Goal: Transaction & Acquisition: Purchase product/service

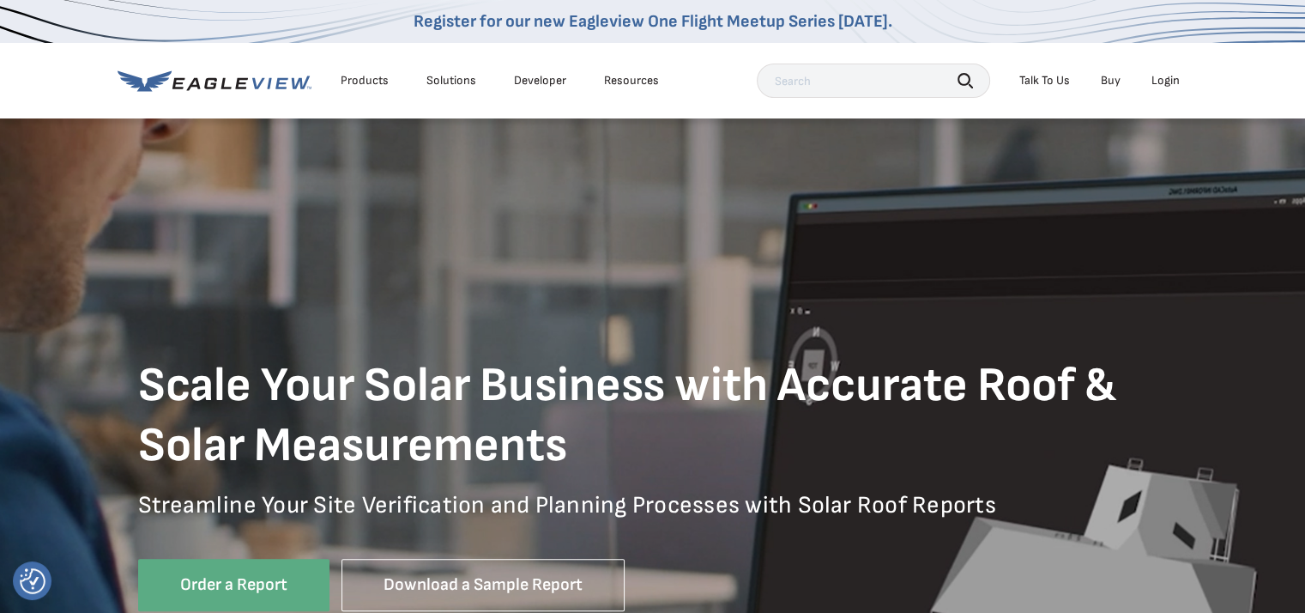
click at [1160, 79] on div "Login" at bounding box center [1166, 80] width 28 height 15
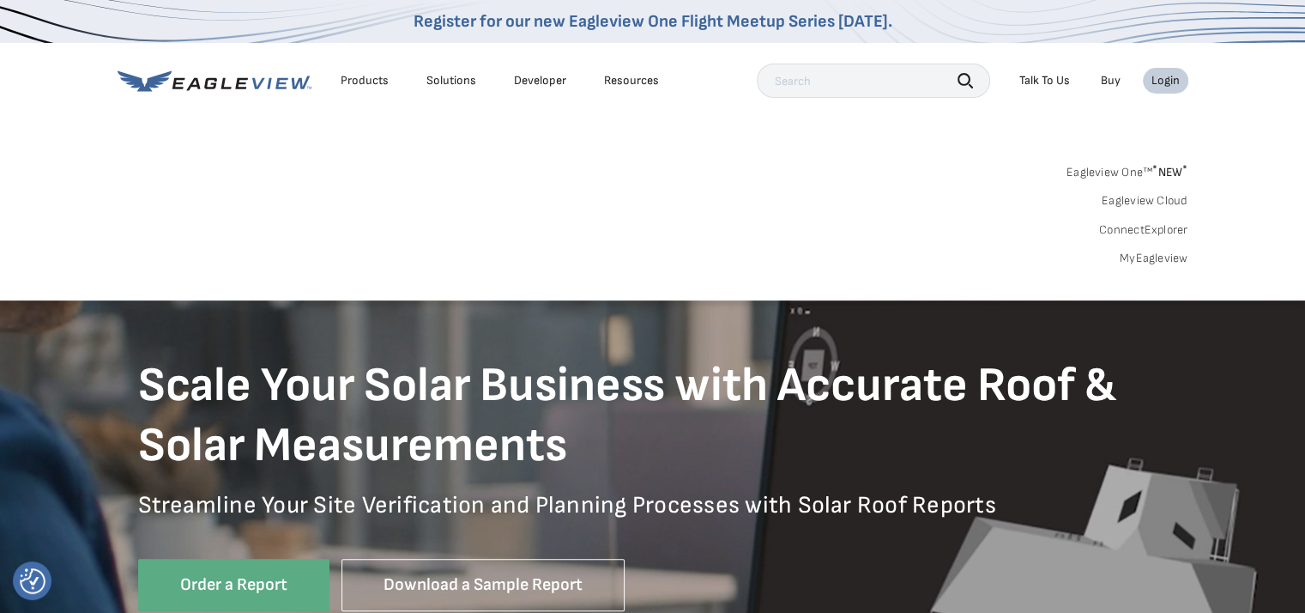
click at [1169, 73] on div "Login" at bounding box center [1166, 80] width 28 height 15
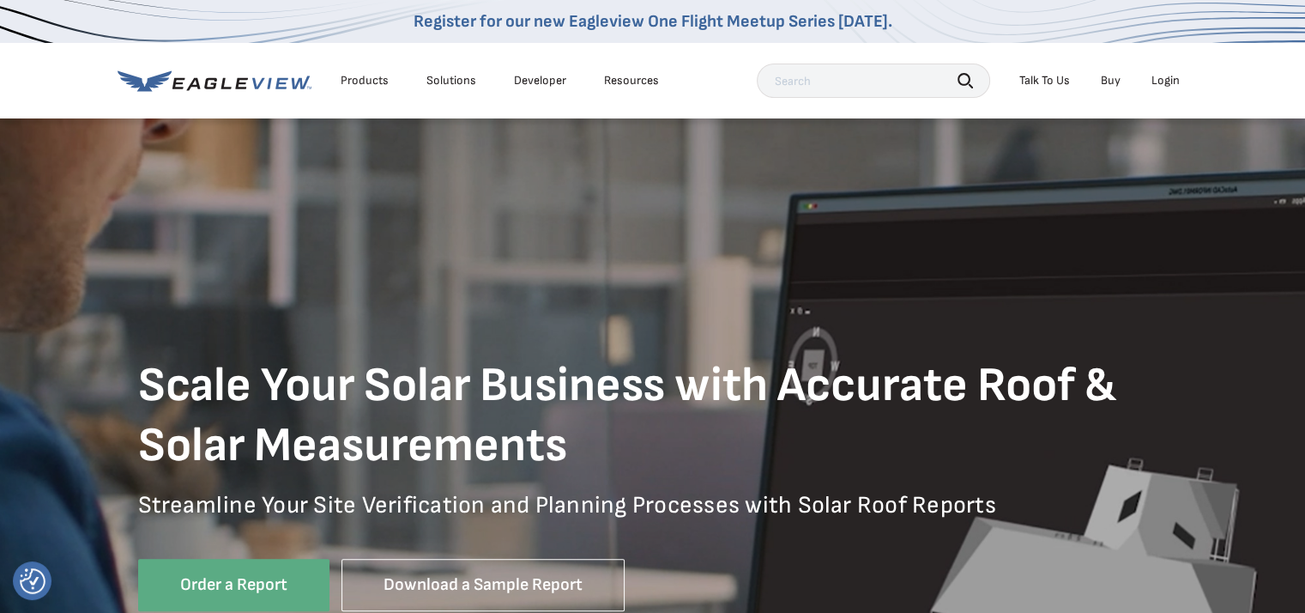
click at [1166, 75] on div "Login" at bounding box center [1166, 80] width 28 height 15
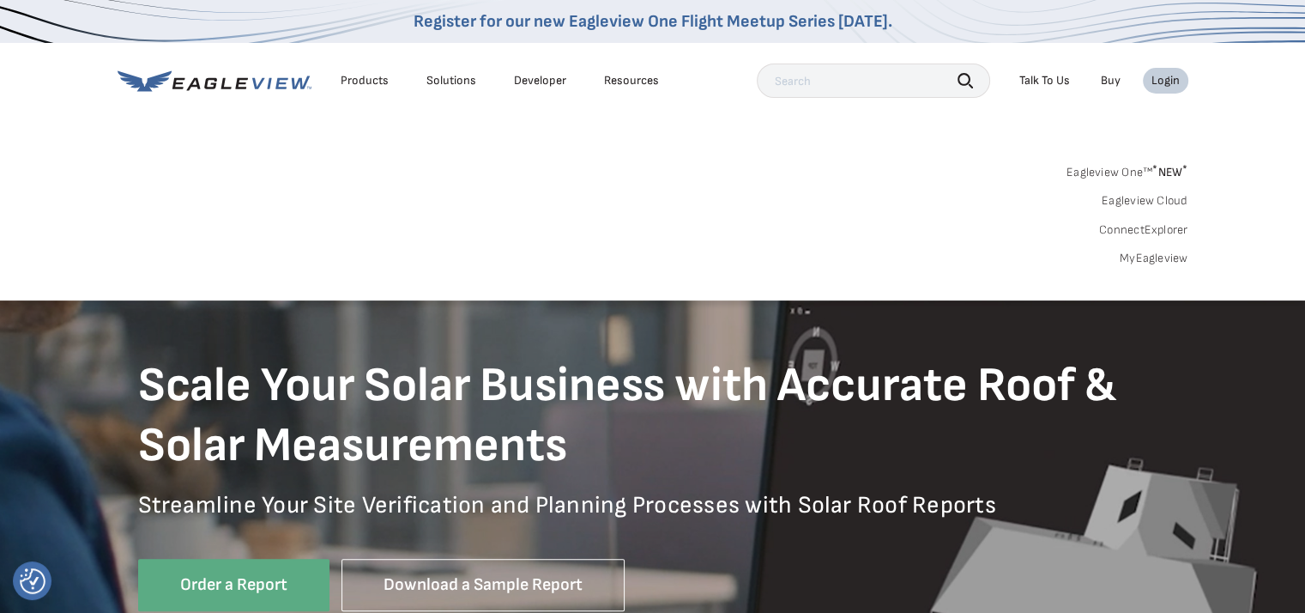
click at [1148, 168] on link "Eagleview One™ * NEW *" at bounding box center [1128, 170] width 122 height 20
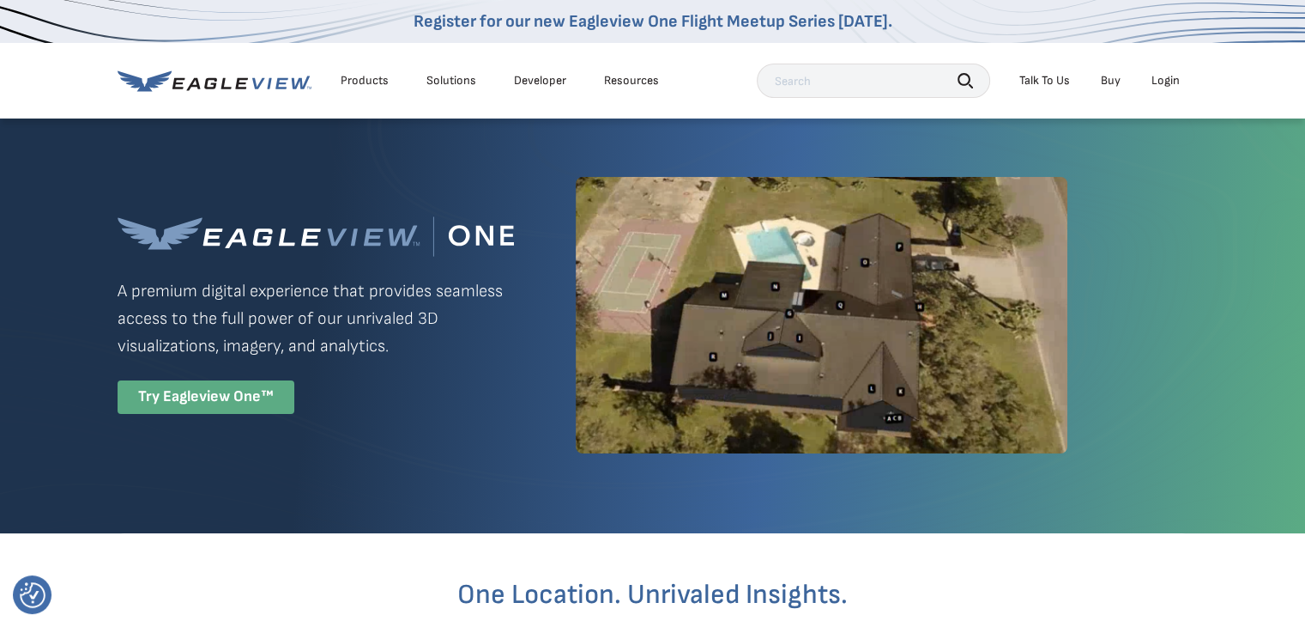
click at [261, 395] on div "Try Eagleview One™" at bounding box center [206, 396] width 177 height 33
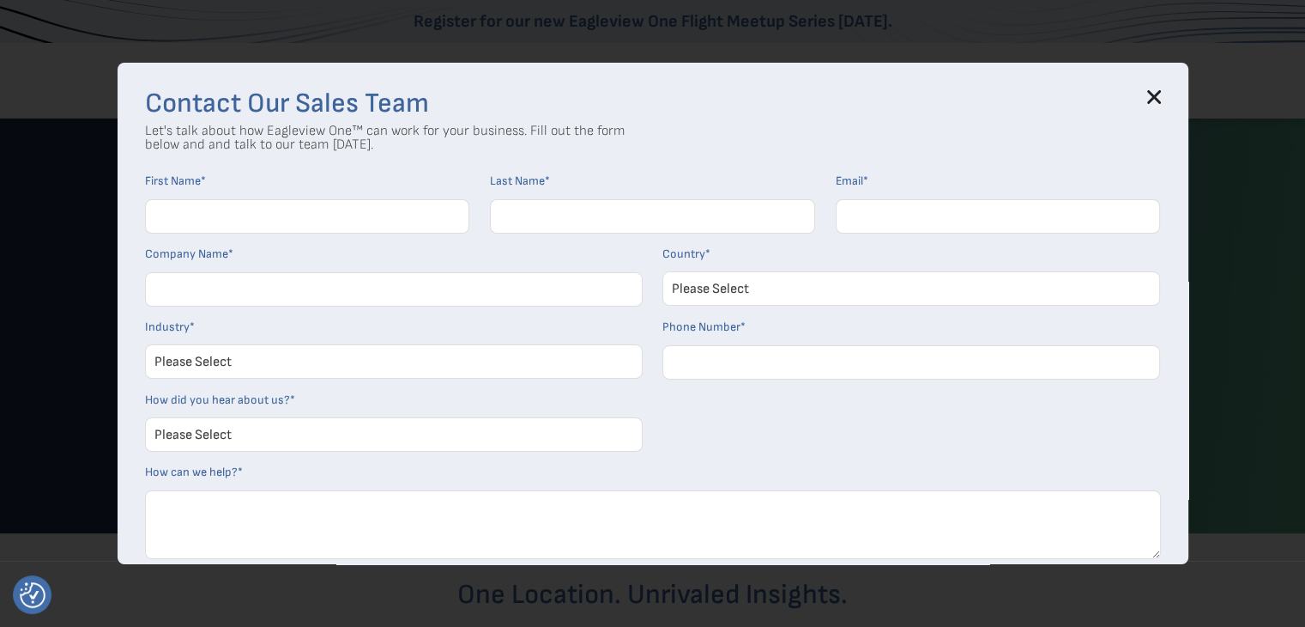
click at [336, 224] on input "First Name *" at bounding box center [307, 216] width 325 height 34
type input "Megan"
type input "Murphy"
type input "megan@a1.solar"
type input "A1 Solar"
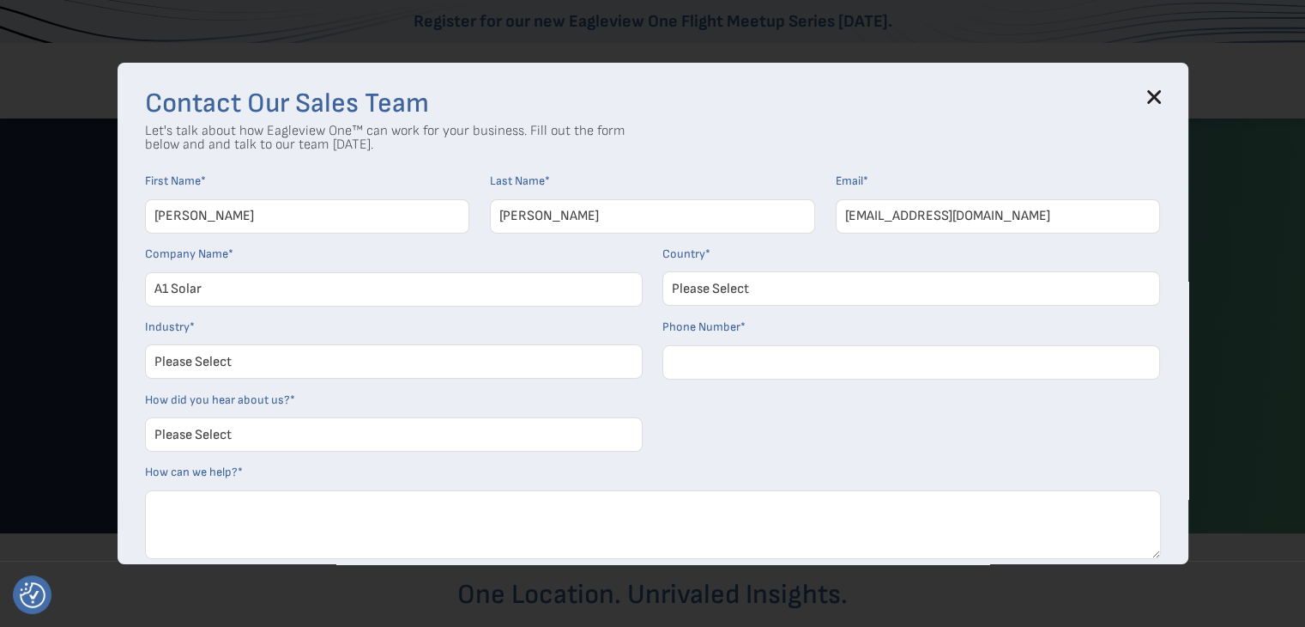
select select "[GEOGRAPHIC_DATA]"
type input "15735794669"
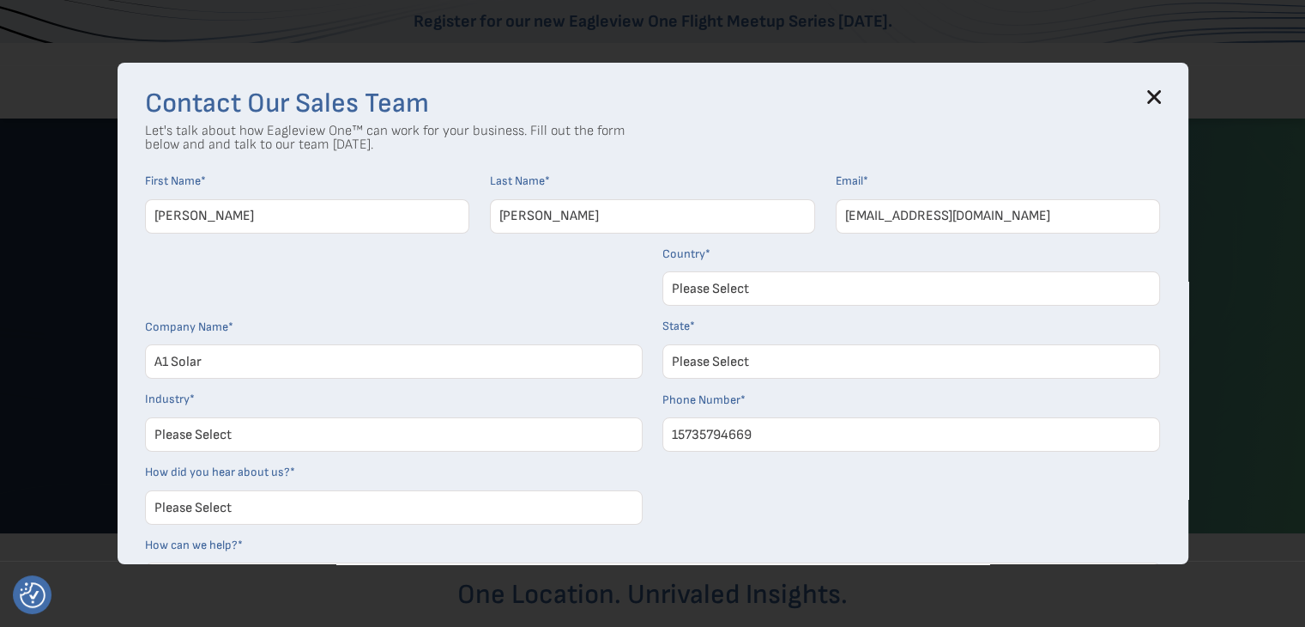
select select "Illinois"
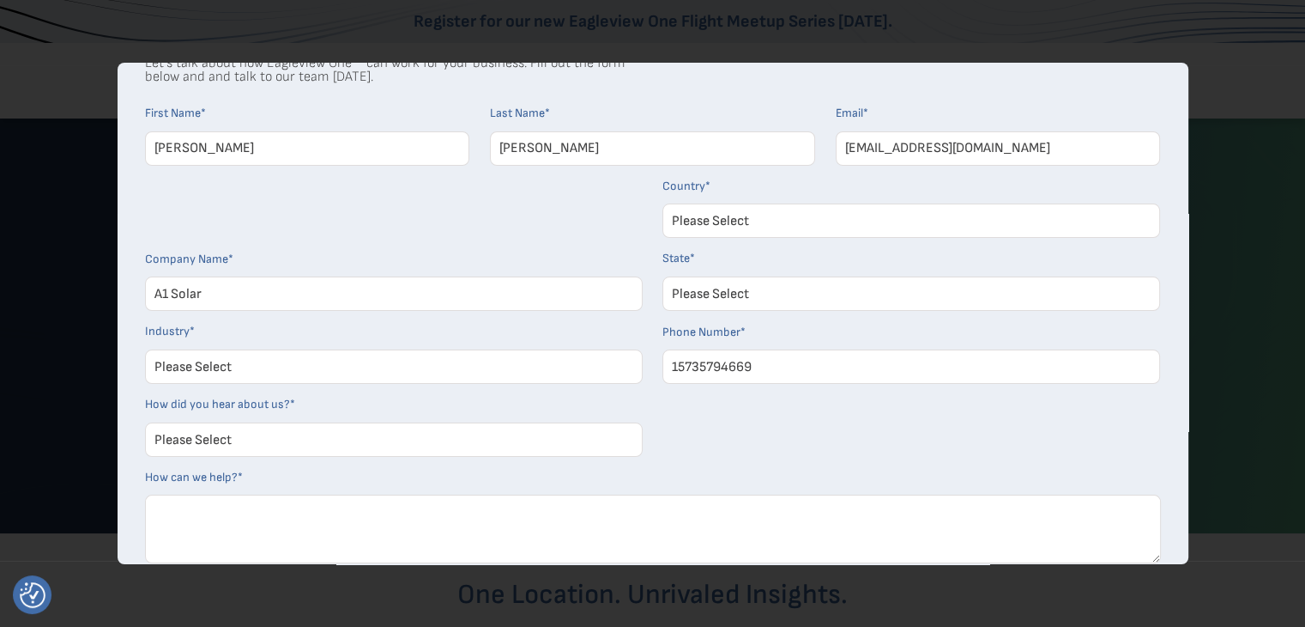
scroll to position [174, 0]
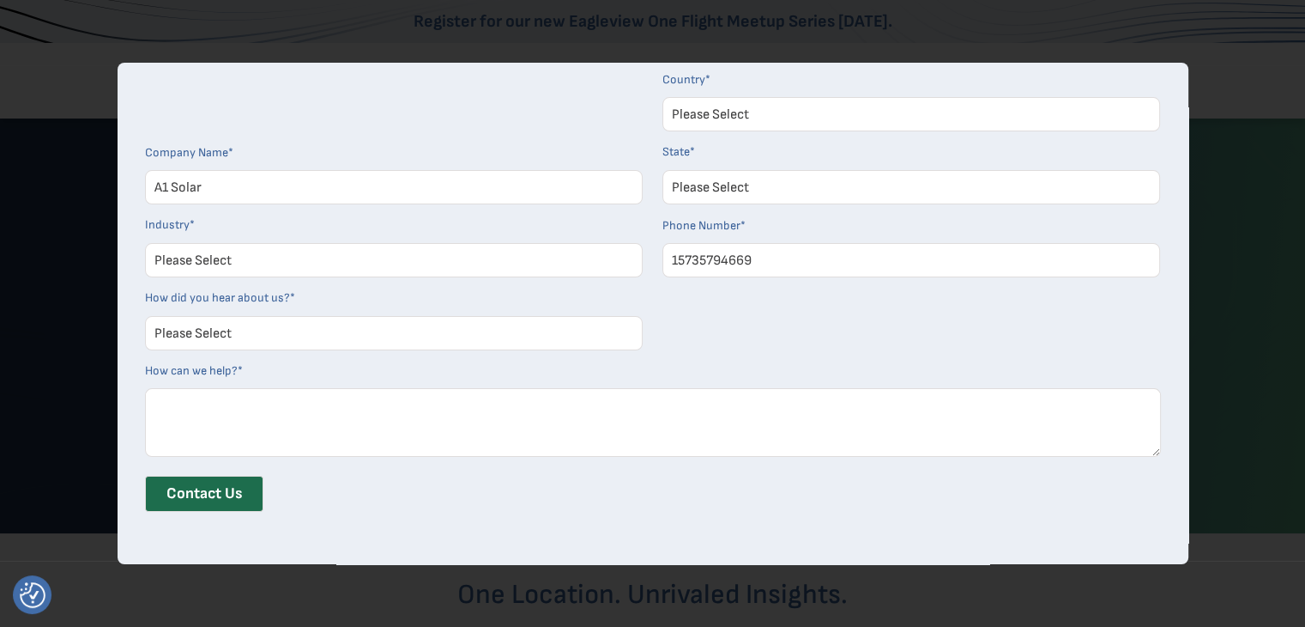
click at [344, 257] on select "Please Select Architects & Engineering Construction Electric/Gas Utilities Gove…" at bounding box center [394, 260] width 498 height 34
select select "Solar"
click at [151, 243] on select "Please Select Architects & Engineering Construction Electric/Gas Utilities Gove…" at bounding box center [394, 260] width 498 height 34
click at [301, 340] on select "Please Select Search Engine Social Media Word of Mouth Podcast Online Advertise…" at bounding box center [394, 333] width 498 height 34
select select "Word of Mouth"
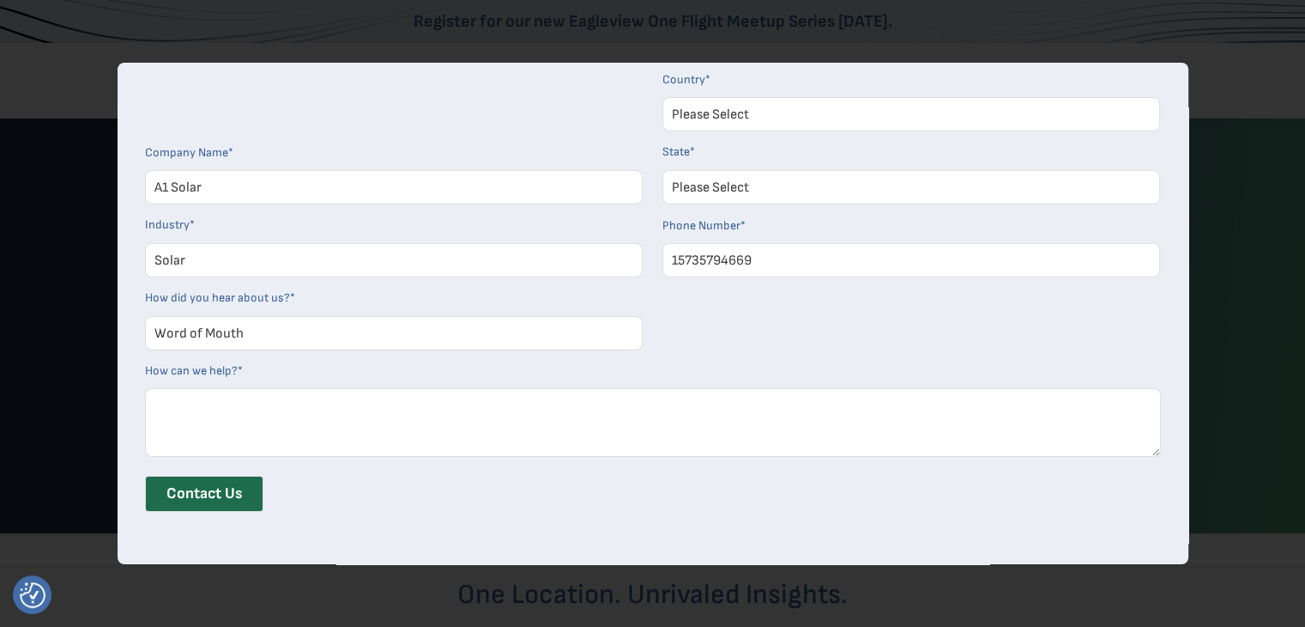
click at [151, 316] on select "Please Select Search Engine Social Media Word of Mouth Podcast Online Advertise…" at bounding box center [394, 333] width 498 height 34
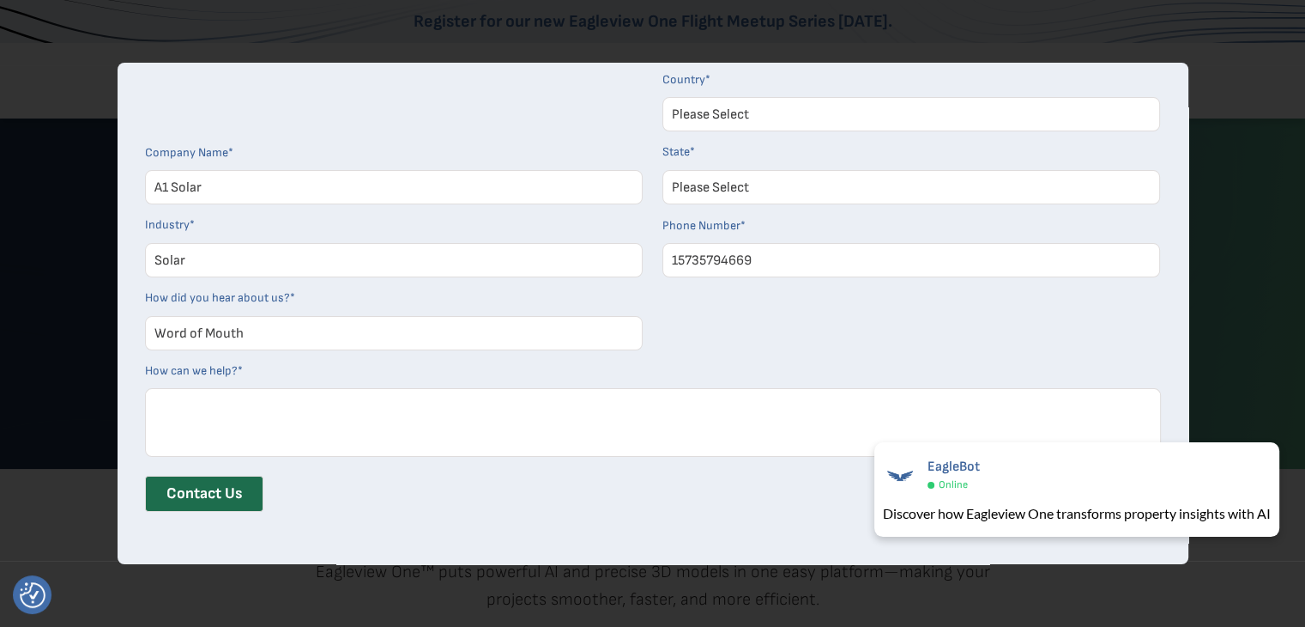
scroll to position [172, 0]
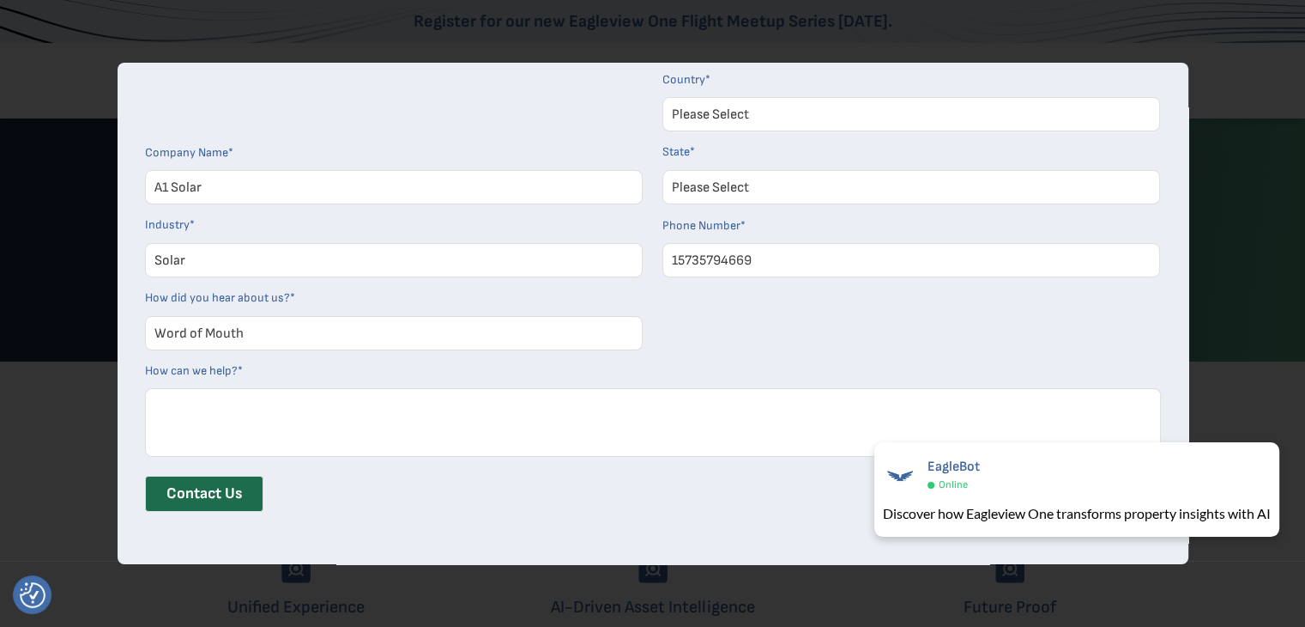
click at [720, 409] on textarea "How can we help? *" at bounding box center [653, 422] width 1016 height 69
click at [784, 493] on div "Contact Us" at bounding box center [653, 500] width 1016 height 49
click at [814, 557] on div "Contact Our Sales Team Let's talk about how Eagleview One™ can work for your bu…" at bounding box center [653, 313] width 1071 height 501
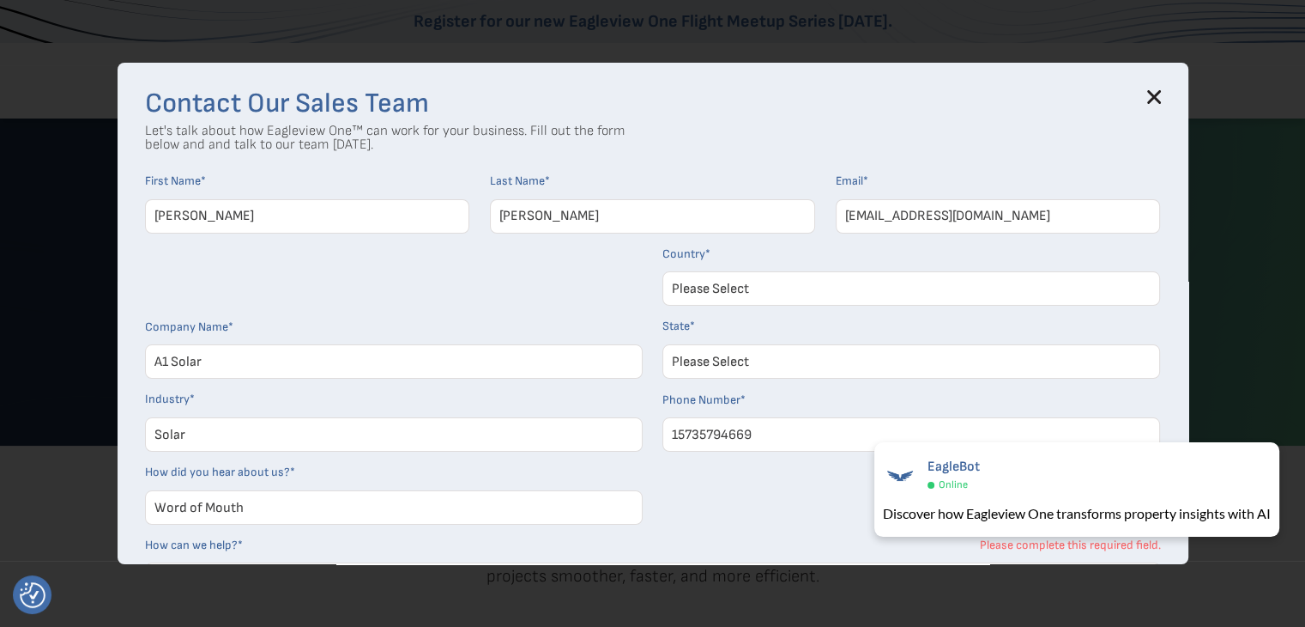
scroll to position [0, 0]
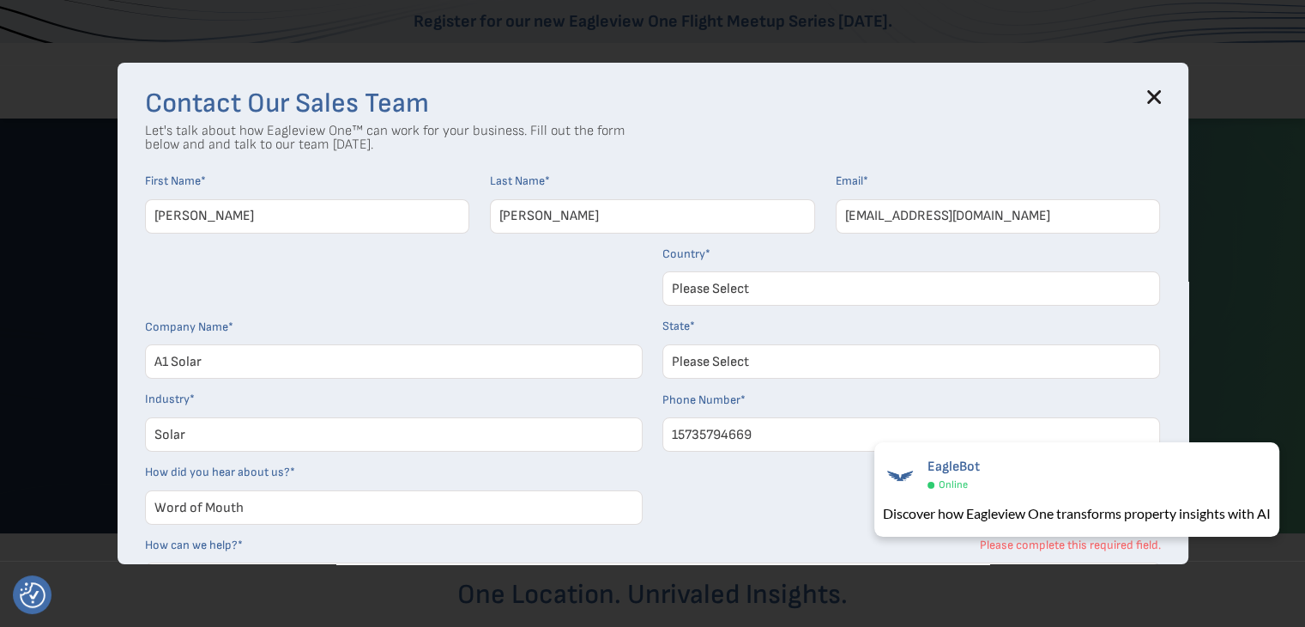
click at [1158, 97] on icon at bounding box center [1155, 97] width 14 height 14
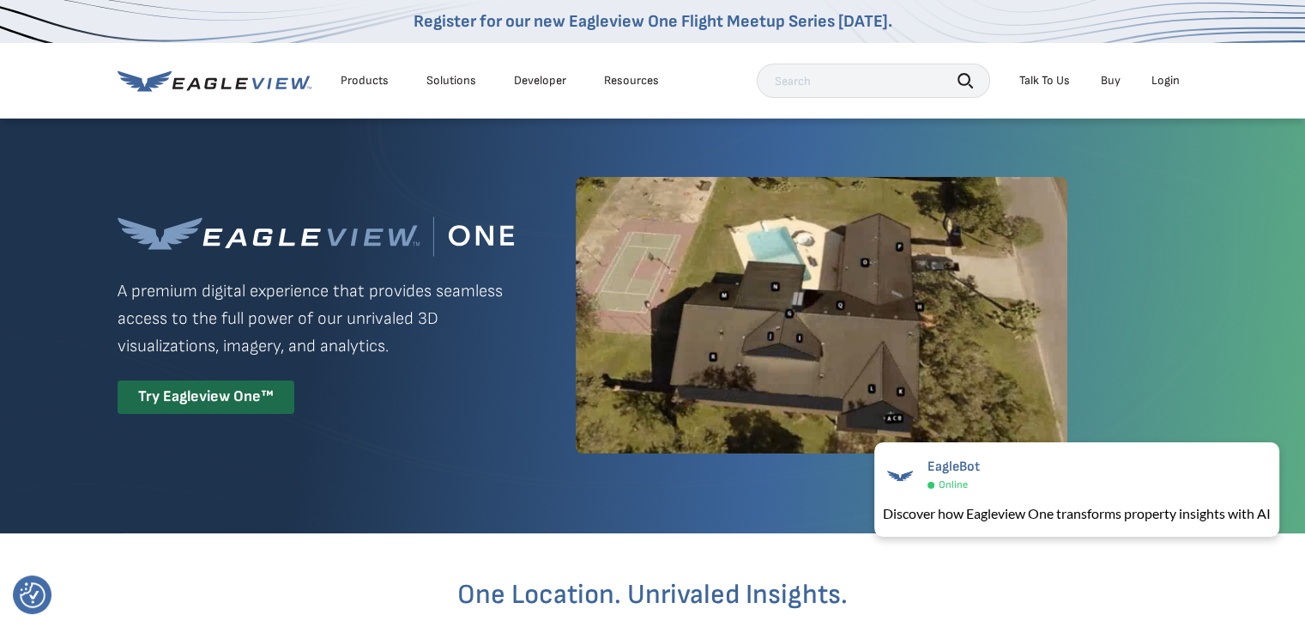
click at [1170, 73] on div "Login" at bounding box center [1166, 80] width 28 height 15
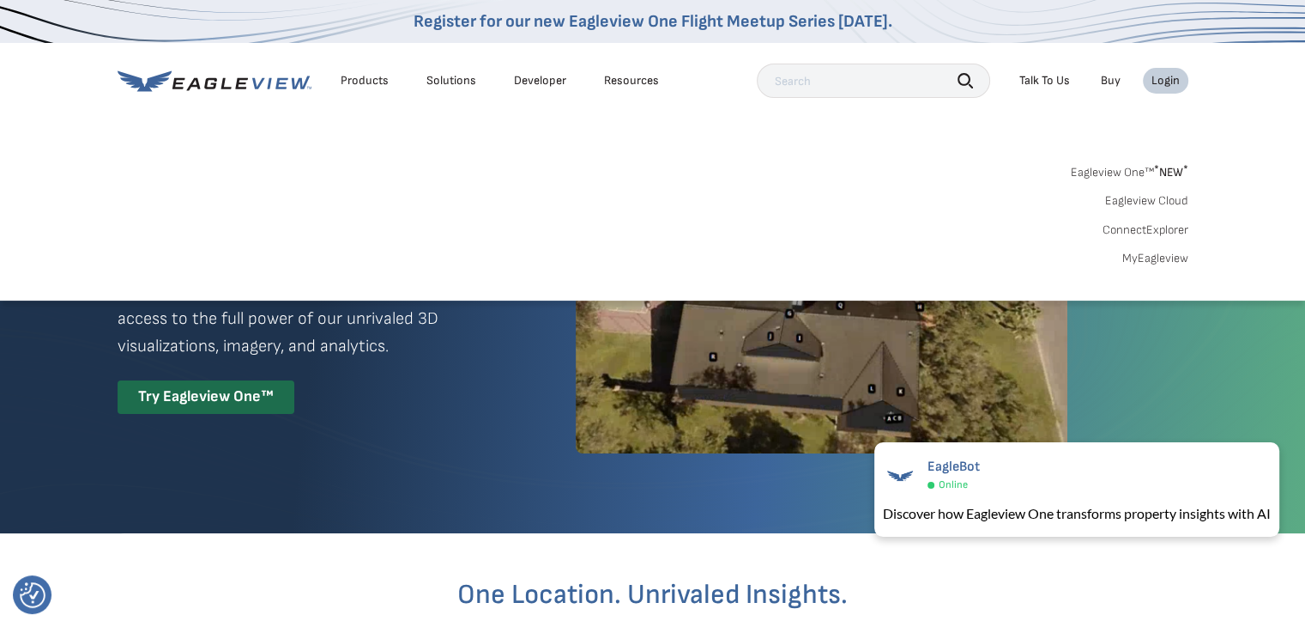
click at [1160, 198] on link "Eagleview Cloud" at bounding box center [1147, 200] width 83 height 15
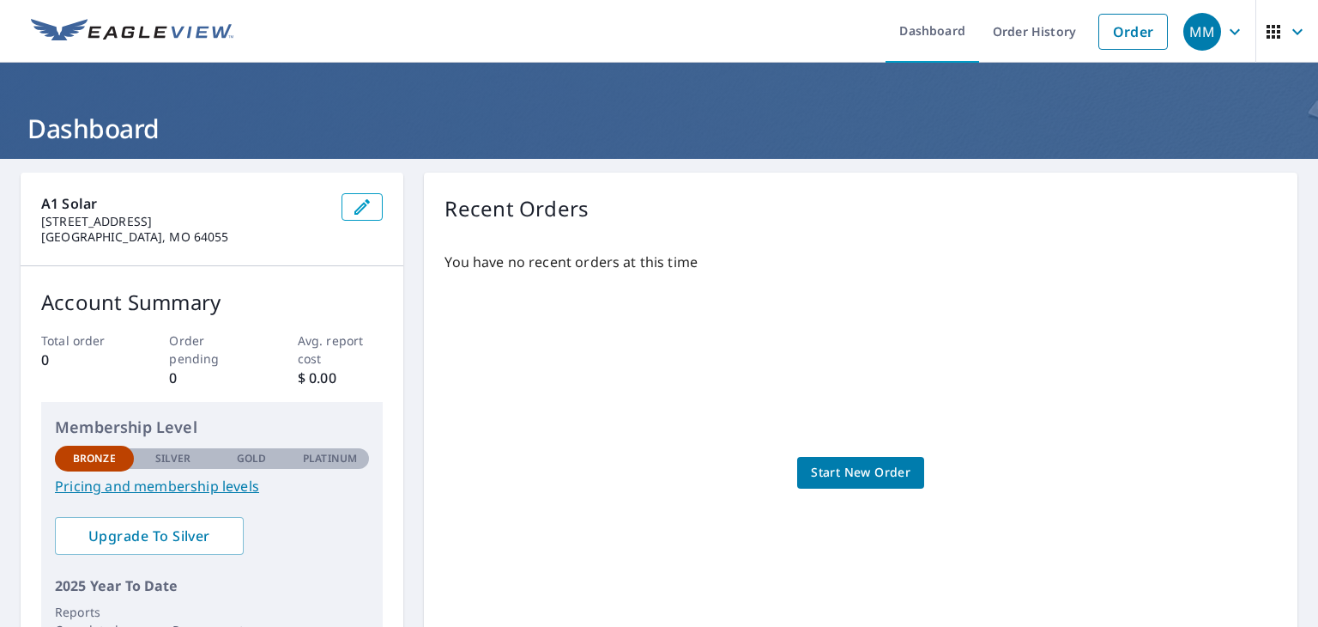
click at [858, 468] on span "Start New Order" at bounding box center [861, 472] width 100 height 21
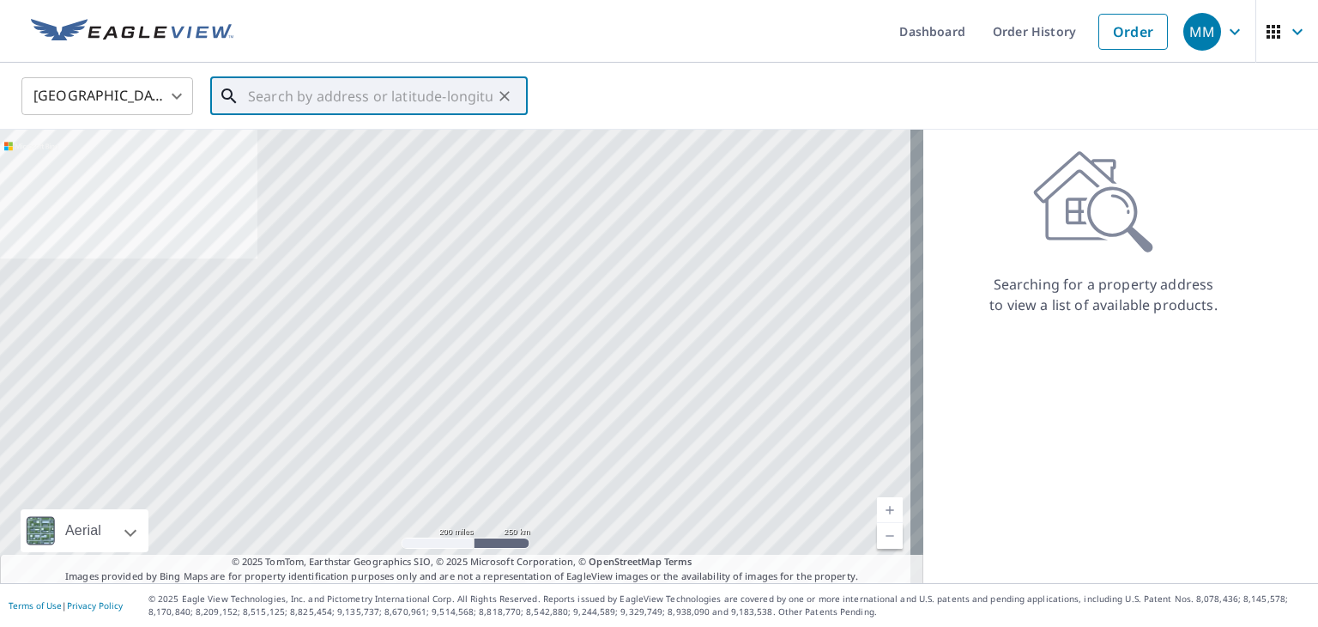
paste input "924 West Wood Street, Decatur IL, 62522"
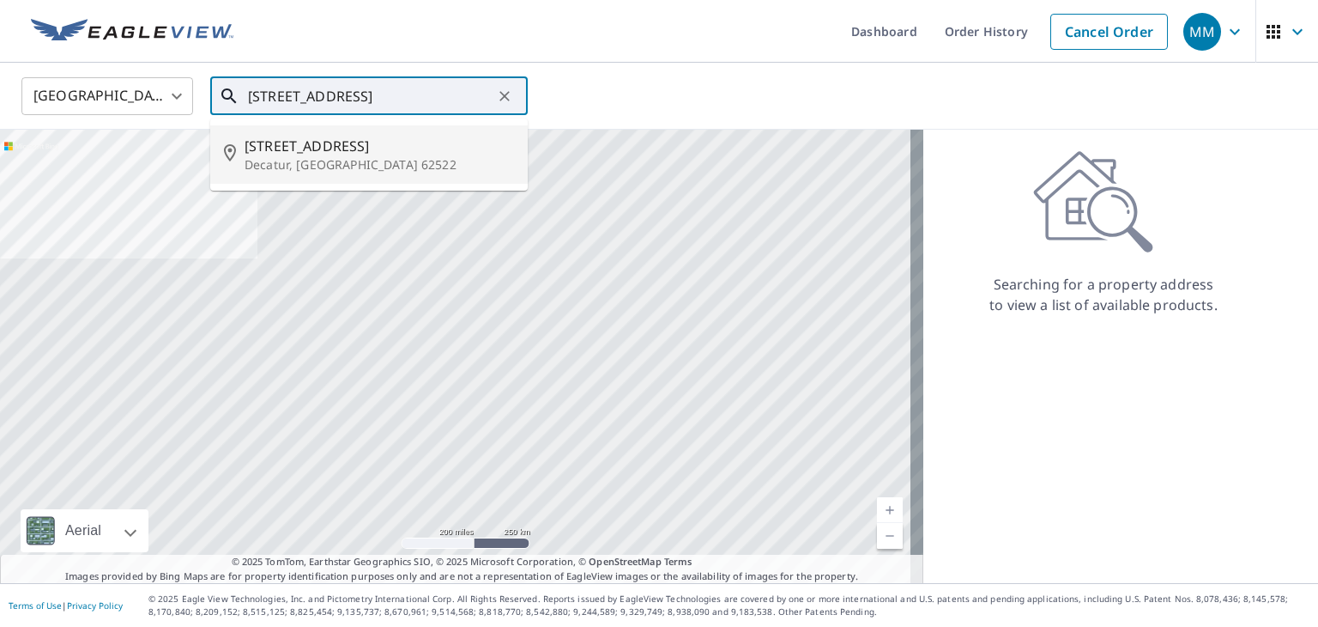
click at [391, 159] on p "Decatur, IL 62522" at bounding box center [380, 164] width 270 height 17
type input "924 W Wood St Decatur, IL 62522"
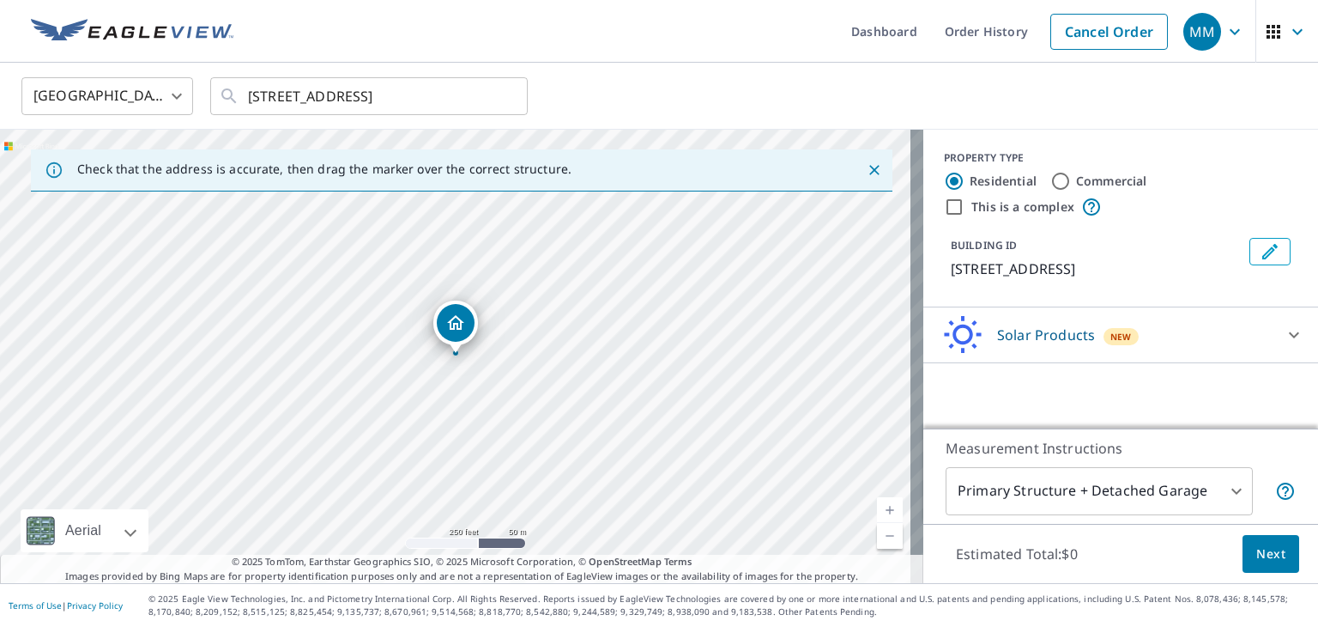
click at [1188, 494] on body "MM MM Dashboard Order History Cancel Order MM United States US ​ 924 W Wood St …" at bounding box center [659, 313] width 1318 height 627
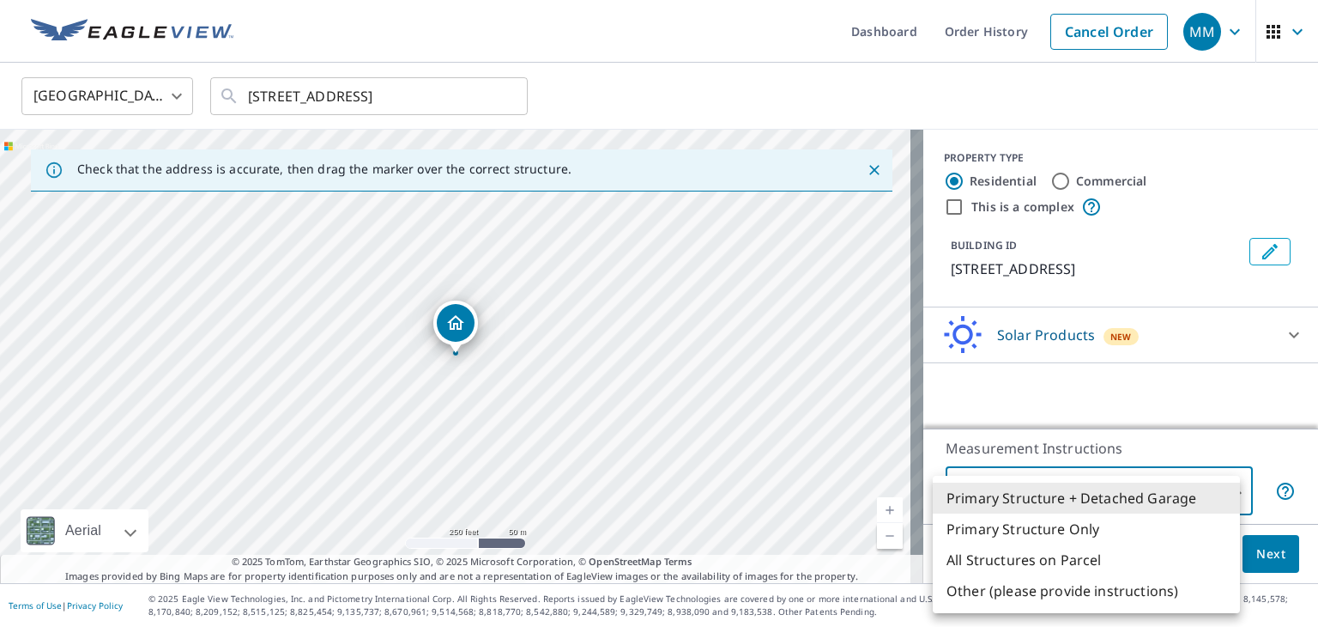
click at [1189, 530] on li "Primary Structure Only" at bounding box center [1086, 528] width 307 height 31
type input "2"
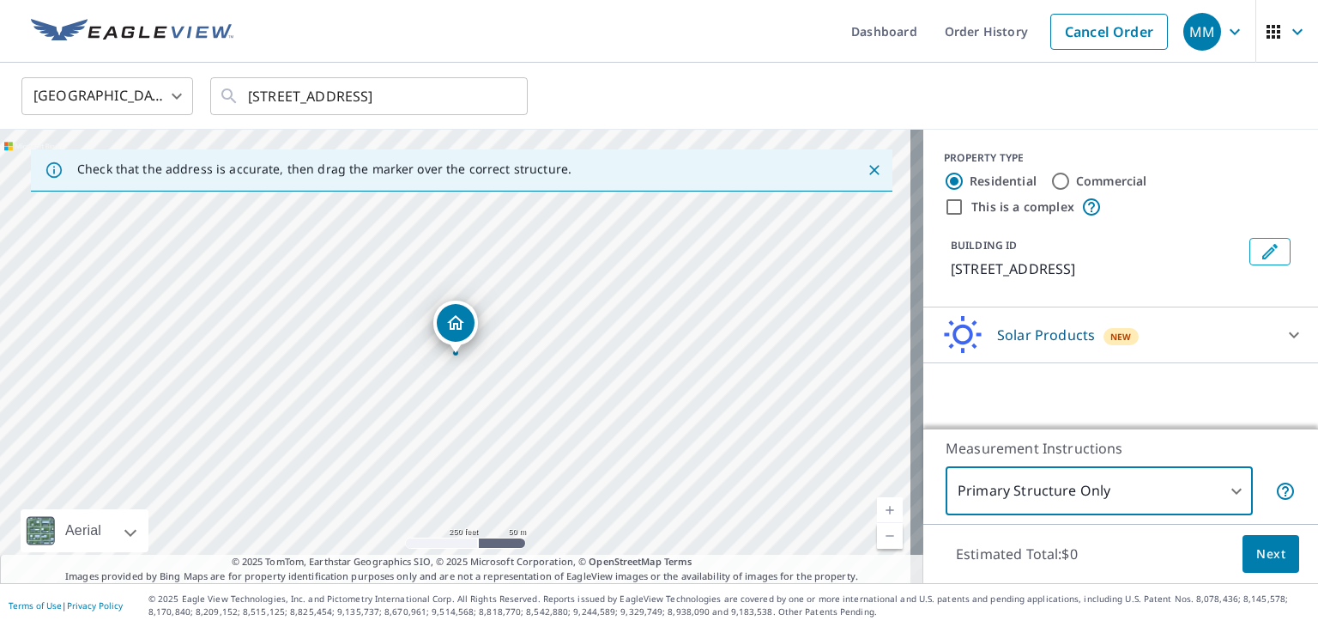
click at [1257, 558] on span "Next" at bounding box center [1271, 553] width 29 height 21
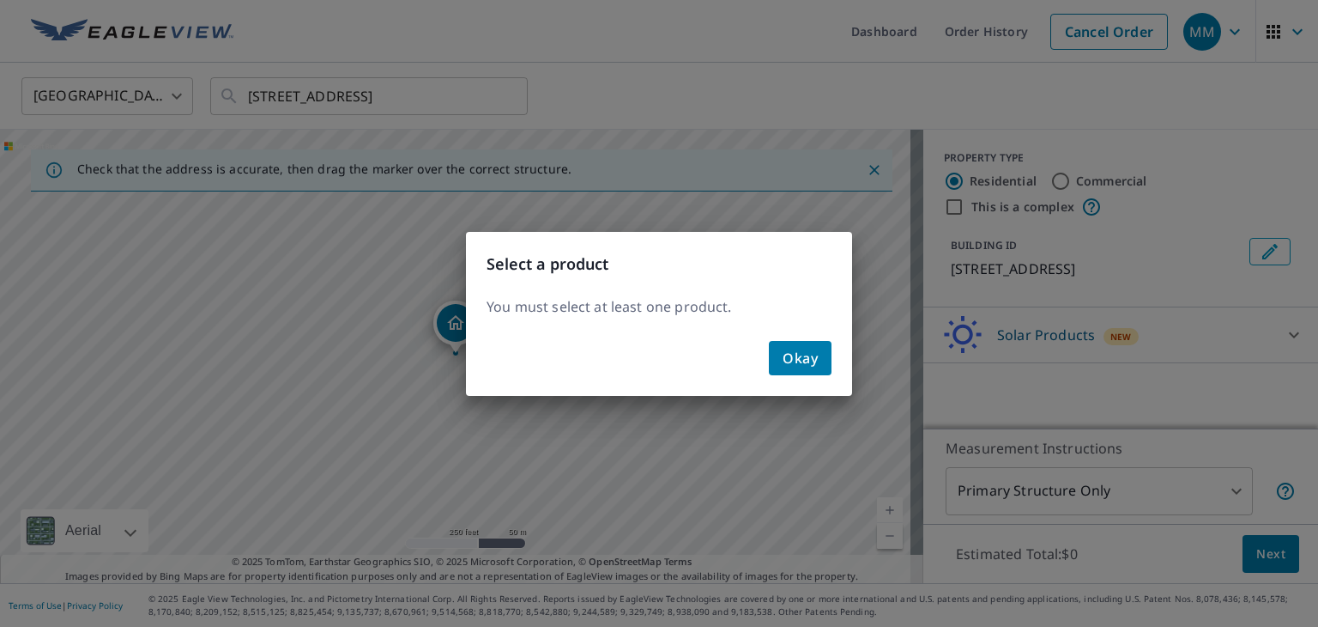
click at [797, 365] on span "Okay" at bounding box center [800, 358] width 35 height 24
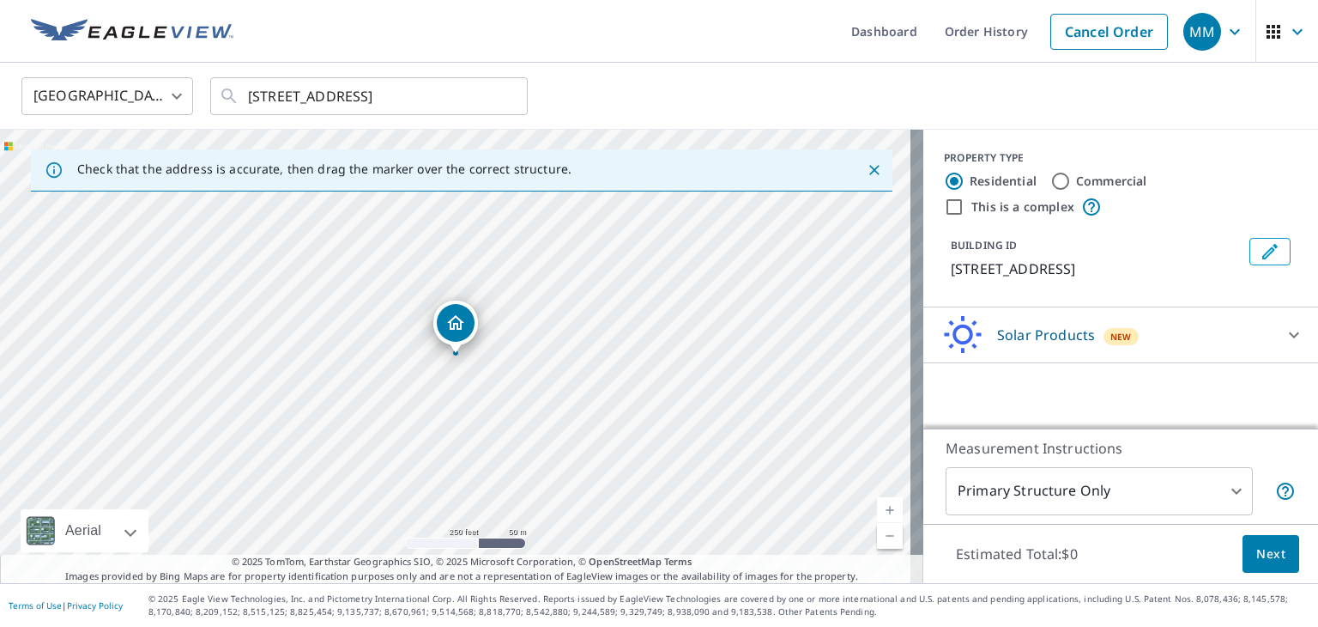
click at [1287, 341] on icon at bounding box center [1294, 334] width 21 height 21
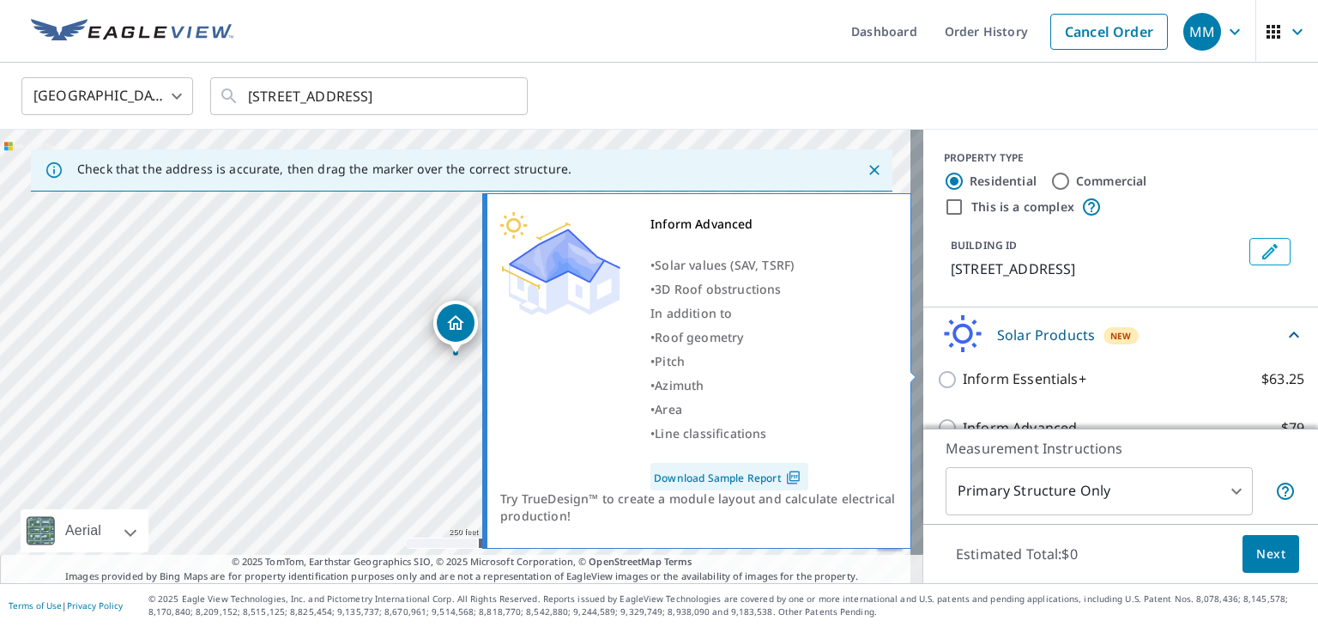
scroll to position [127, 0]
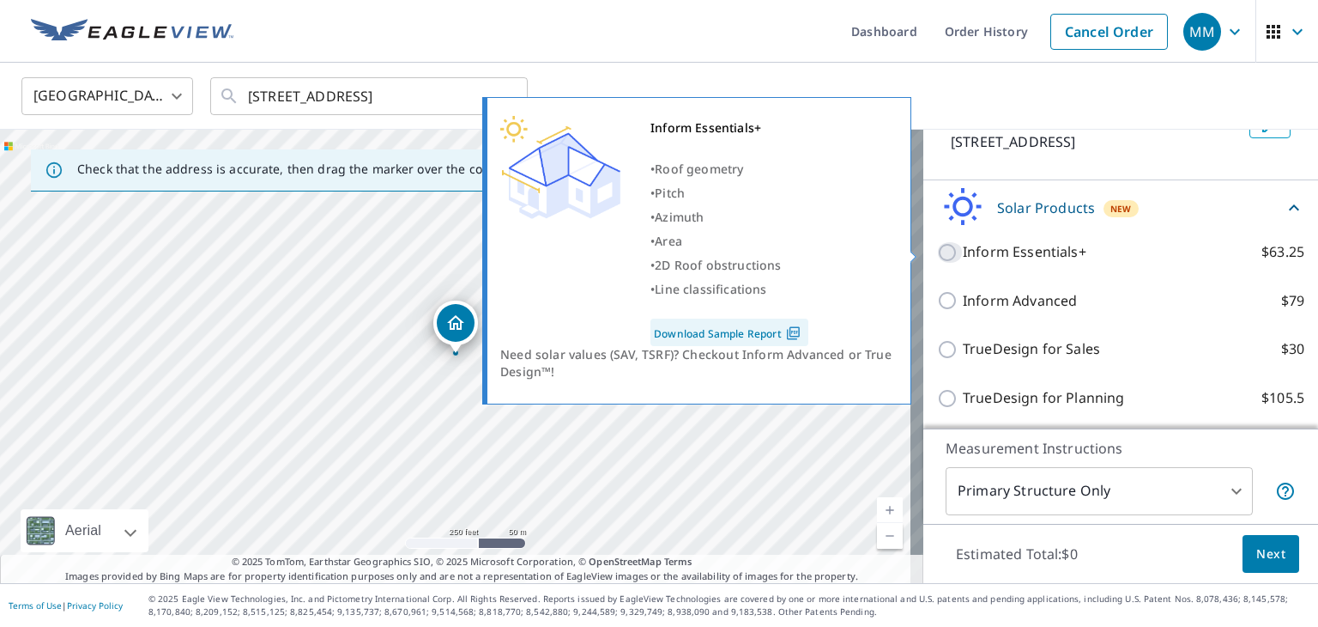
click at [937, 251] on input "Inform Essentials+ $63.25" at bounding box center [950, 252] width 26 height 21
checkbox input "true"
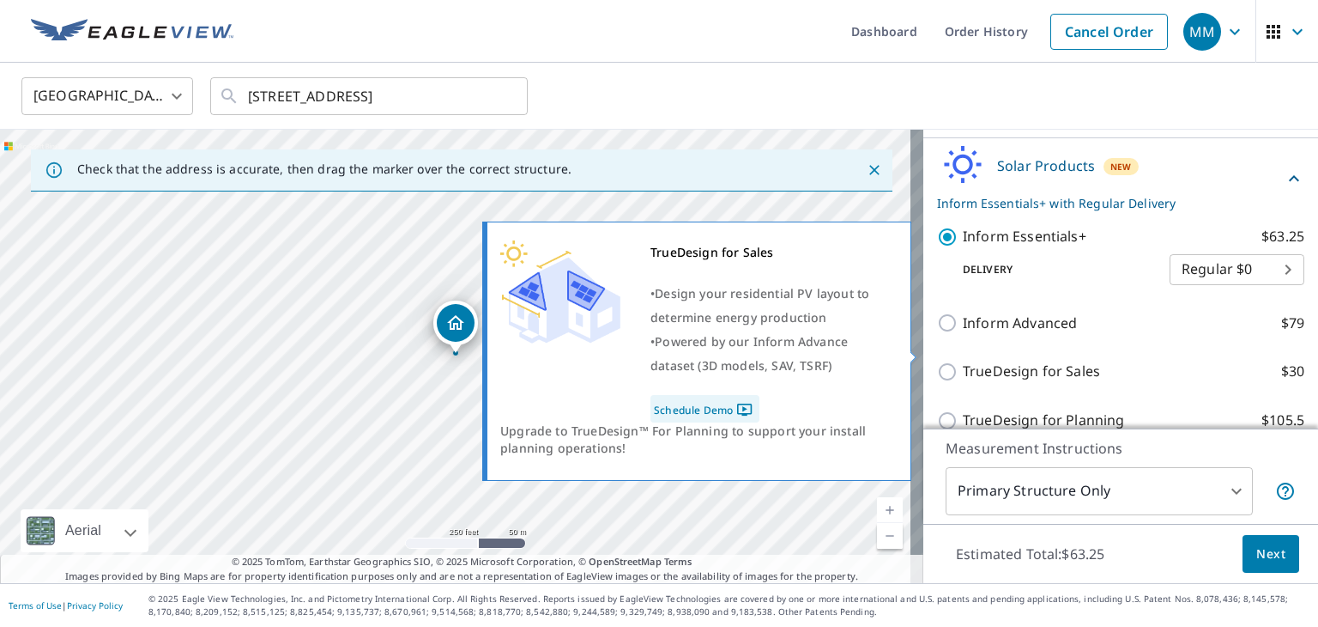
scroll to position [192, 0]
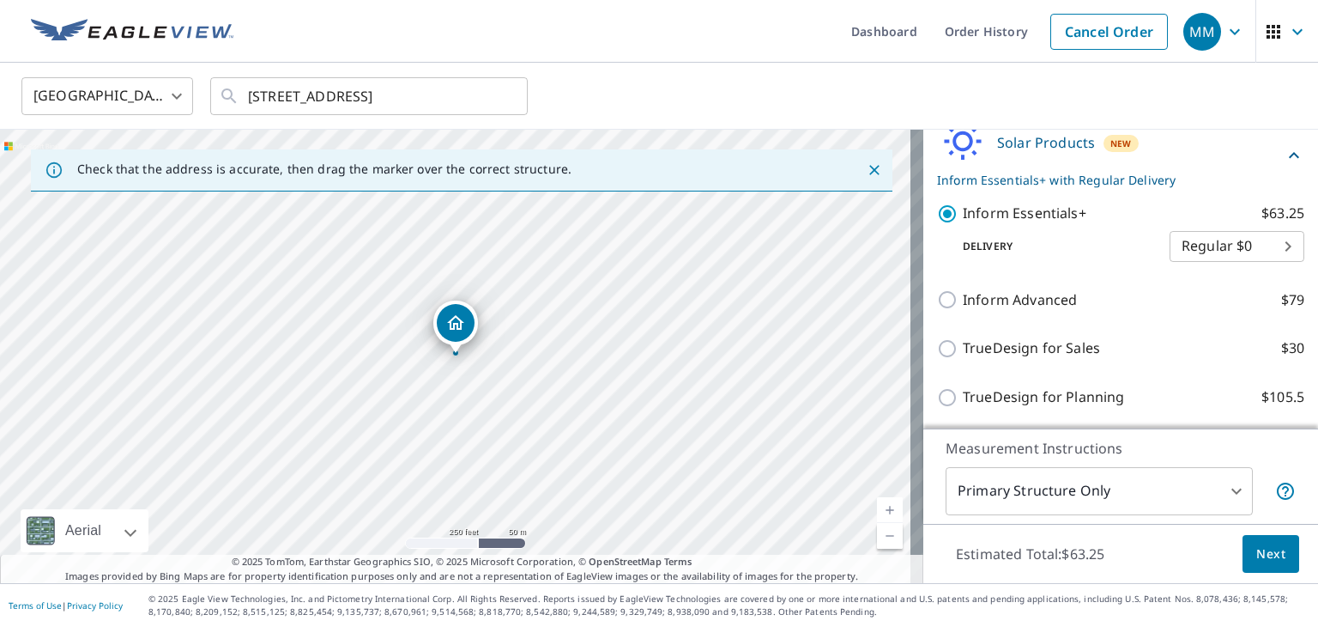
click at [1257, 547] on span "Next" at bounding box center [1271, 553] width 29 height 21
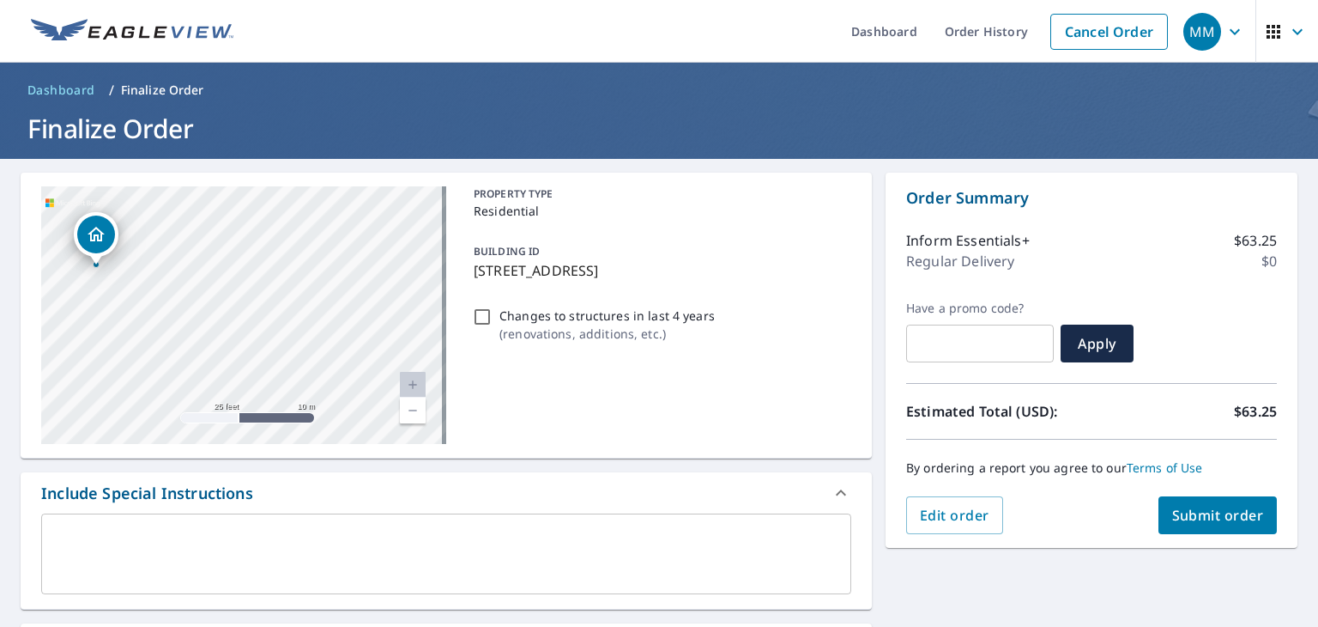
drag, startPoint x: 144, startPoint y: 353, endPoint x: 556, endPoint y: 368, distance: 412.3
click at [556, 368] on div "924 W Wood St Decatur, IL 62522 Aerial Road A standard road map Aerial A detail…" at bounding box center [446, 316] width 851 height 286
drag, startPoint x: 367, startPoint y: 318, endPoint x: 378, endPoint y: 321, distance: 10.6
click at [375, 320] on div "924 W Wood St Decatur, IL 62522" at bounding box center [243, 314] width 405 height 257
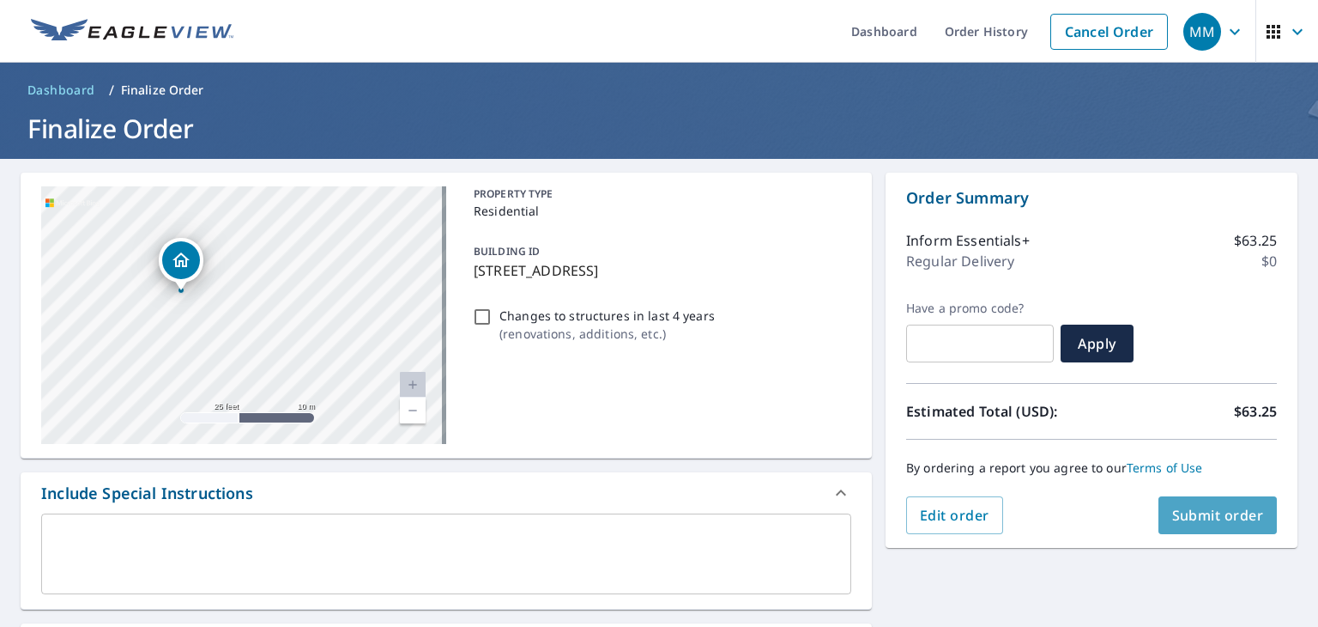
click at [1200, 506] on span "Submit order" at bounding box center [1218, 515] width 92 height 19
click at [1208, 519] on span "Submit order" at bounding box center [1218, 515] width 92 height 19
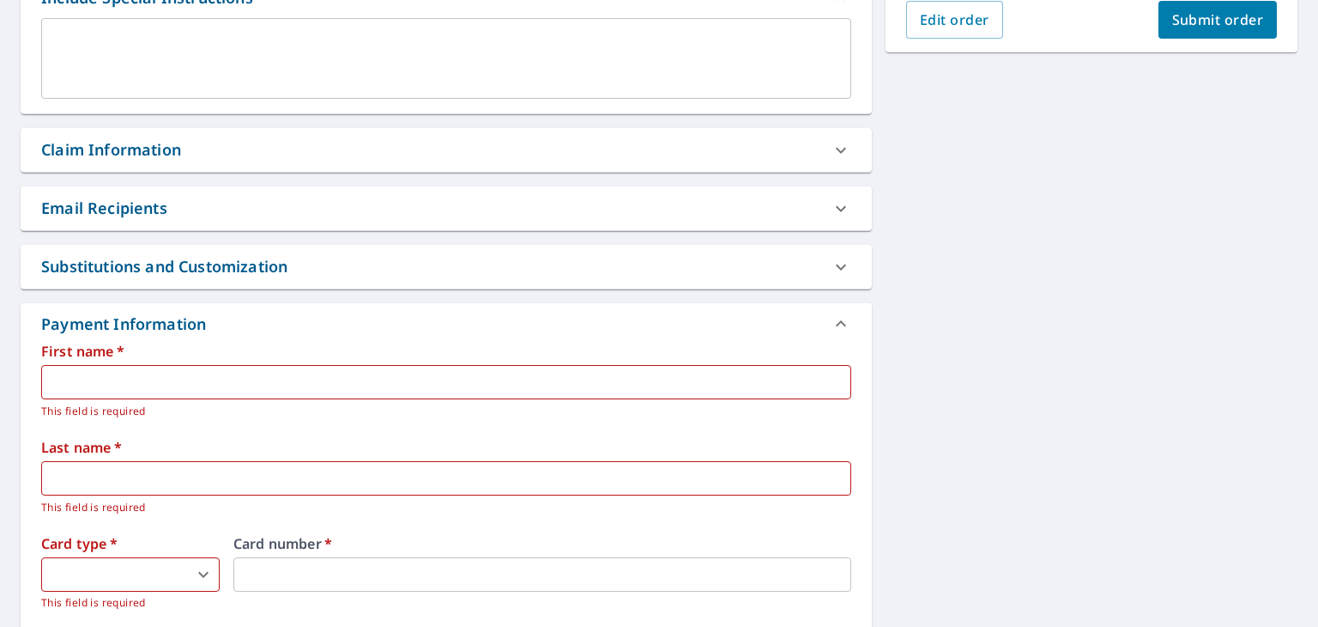
scroll to position [601, 0]
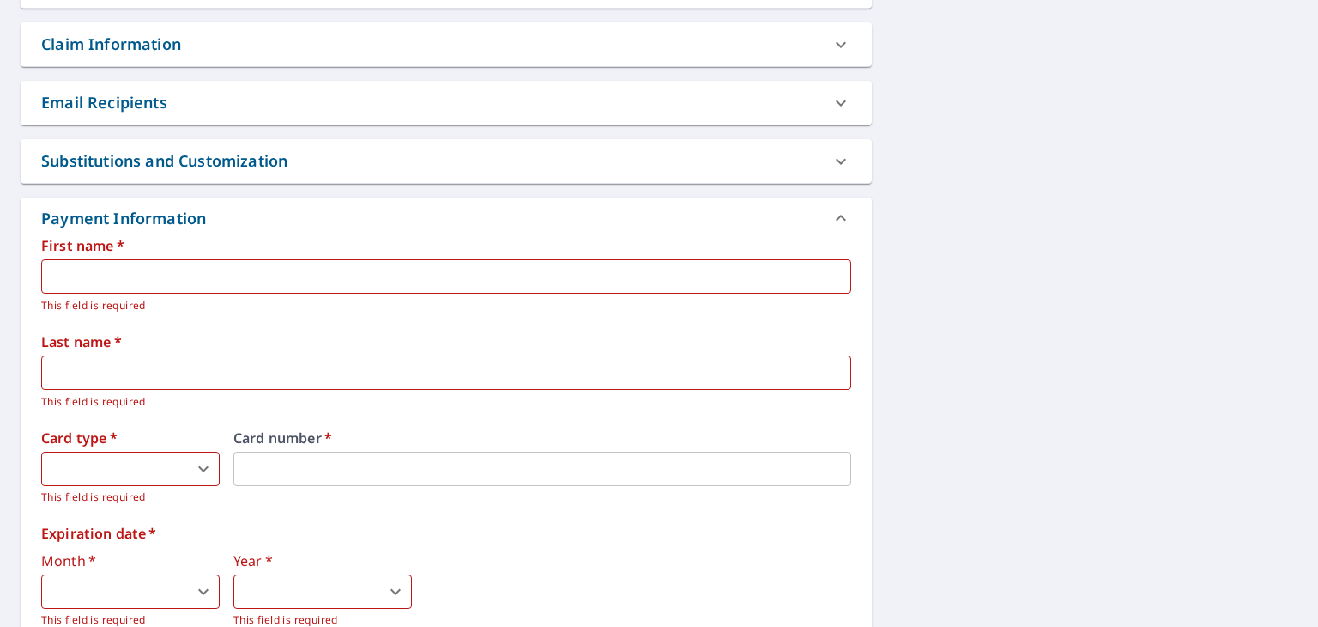
click at [105, 275] on input "text" at bounding box center [446, 276] width 810 height 34
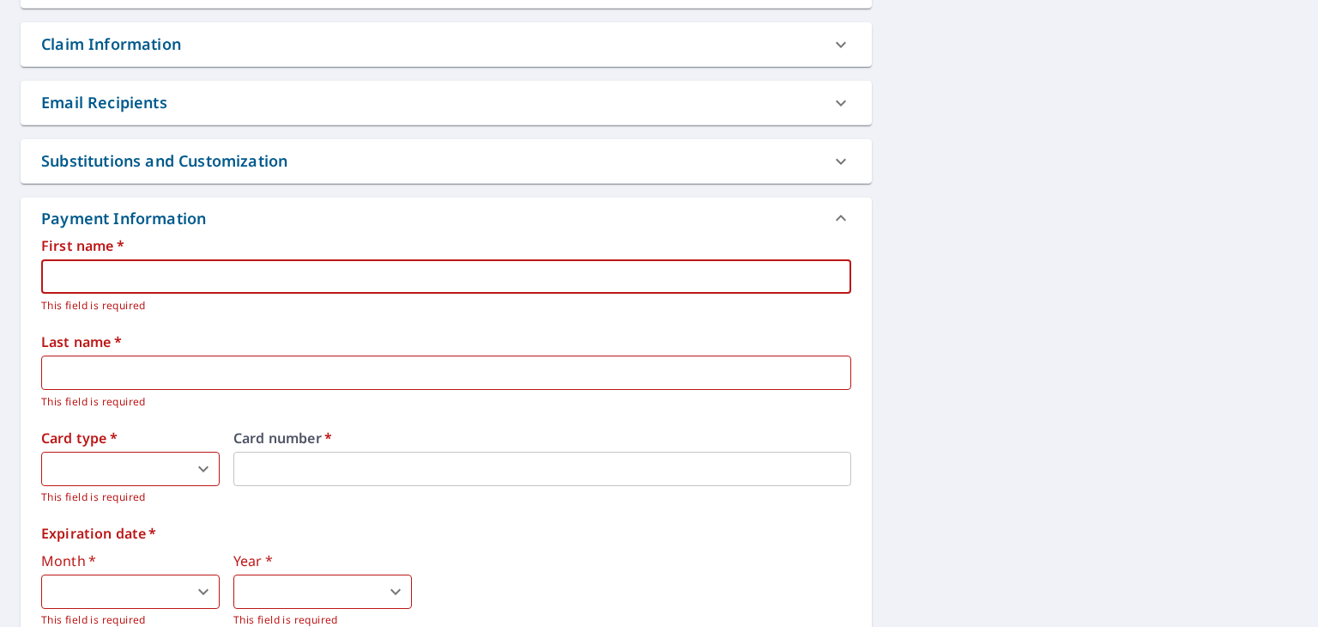
click at [176, 275] on input "text" at bounding box center [446, 276] width 810 height 34
type input "Avery"
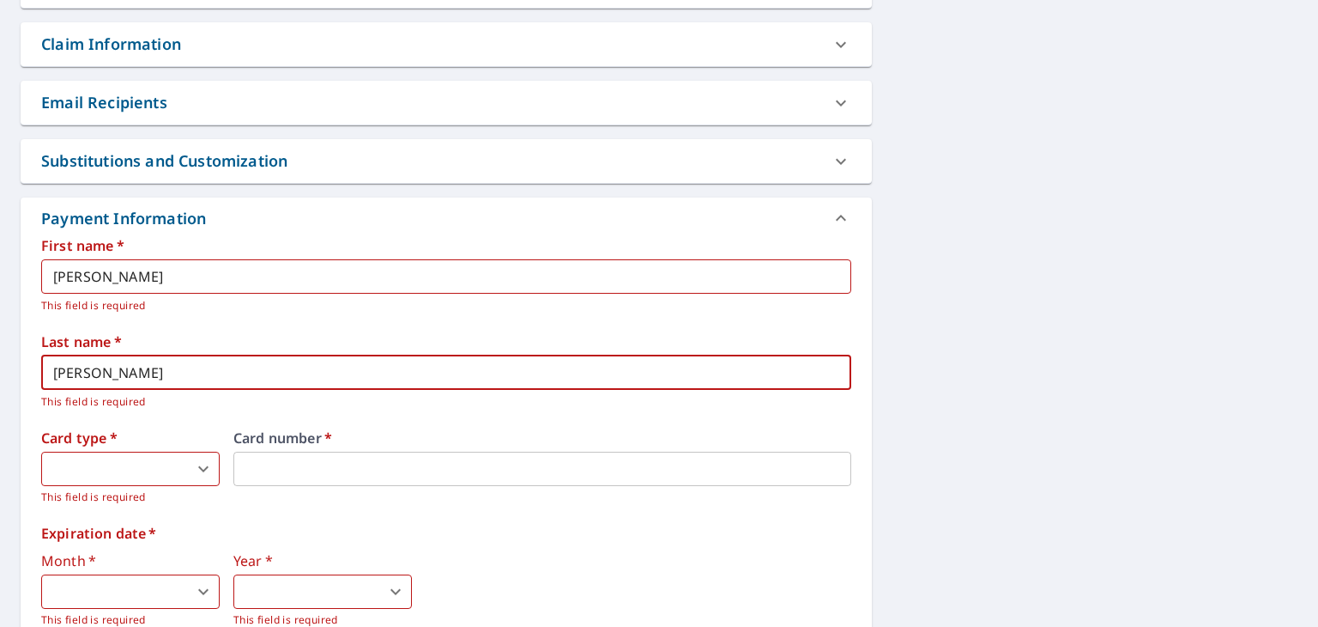
type input "Dohmen"
click at [92, 463] on body "MM MM Dashboard Order History Cancel Order MM Dashboard / Finalize Order Finali…" at bounding box center [659, 313] width 1318 height 627
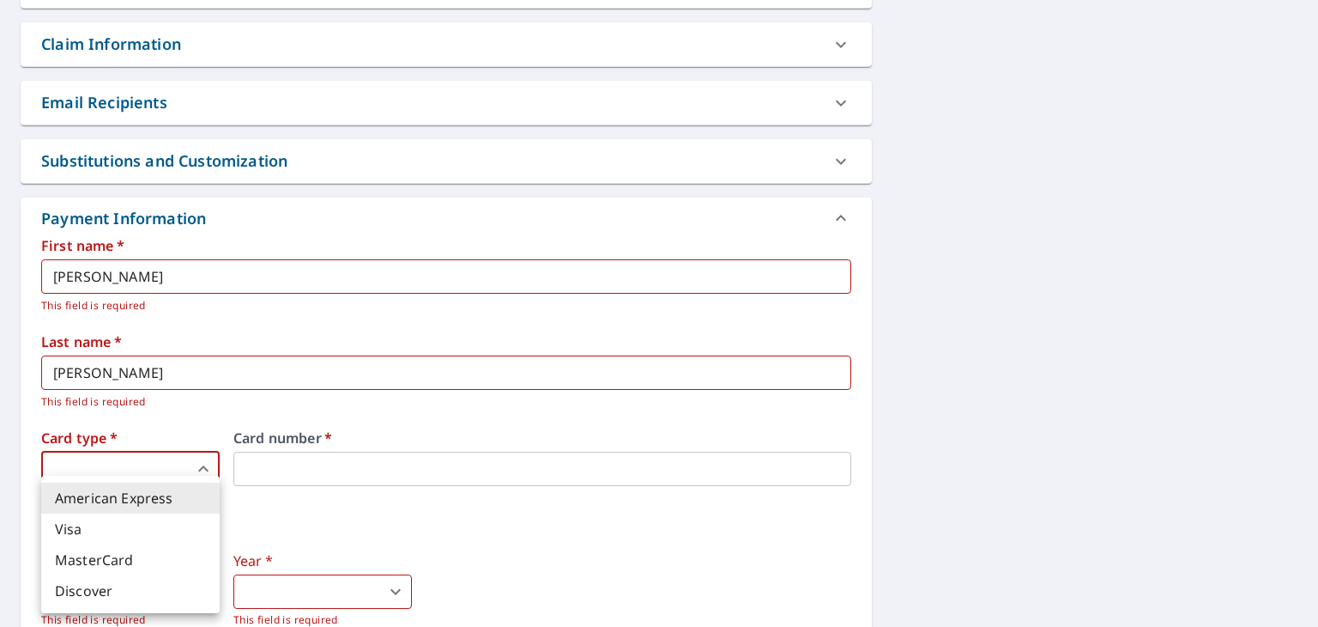
click at [88, 535] on li "Visa" at bounding box center [130, 528] width 179 height 31
type input "2"
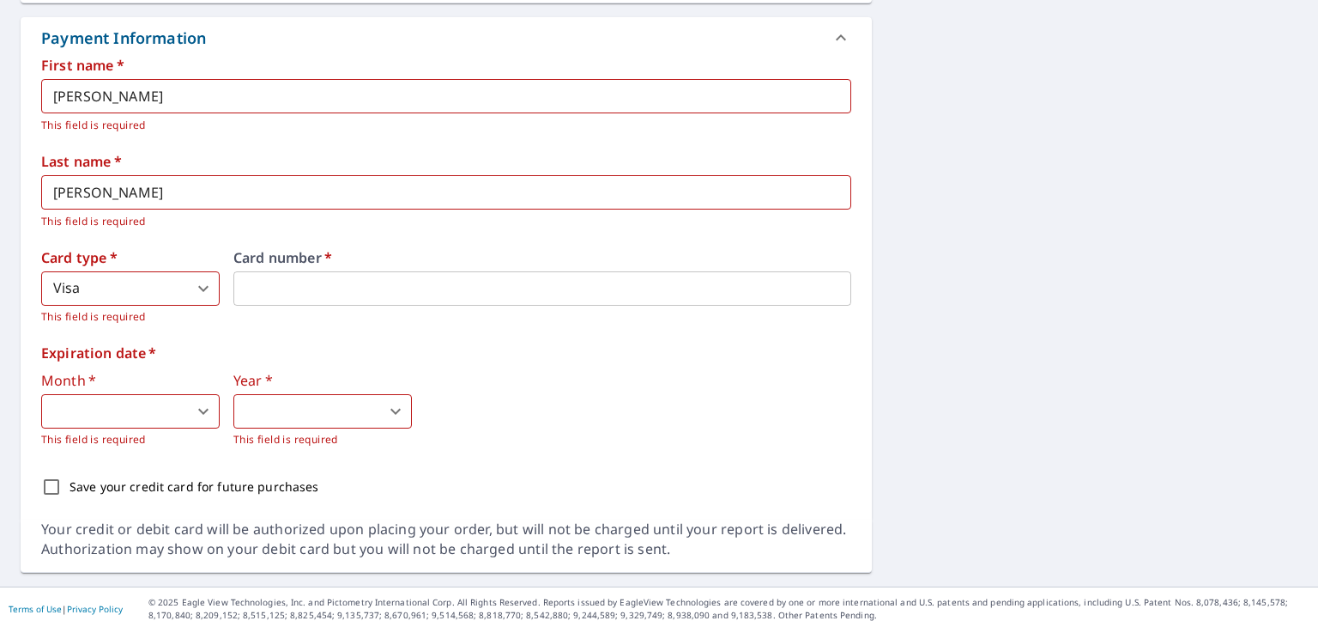
scroll to position [784, 0]
click at [140, 407] on body "MM MM Dashboard Order History Cancel Order MM Dashboard / Finalize Order Finali…" at bounding box center [659, 313] width 1318 height 627
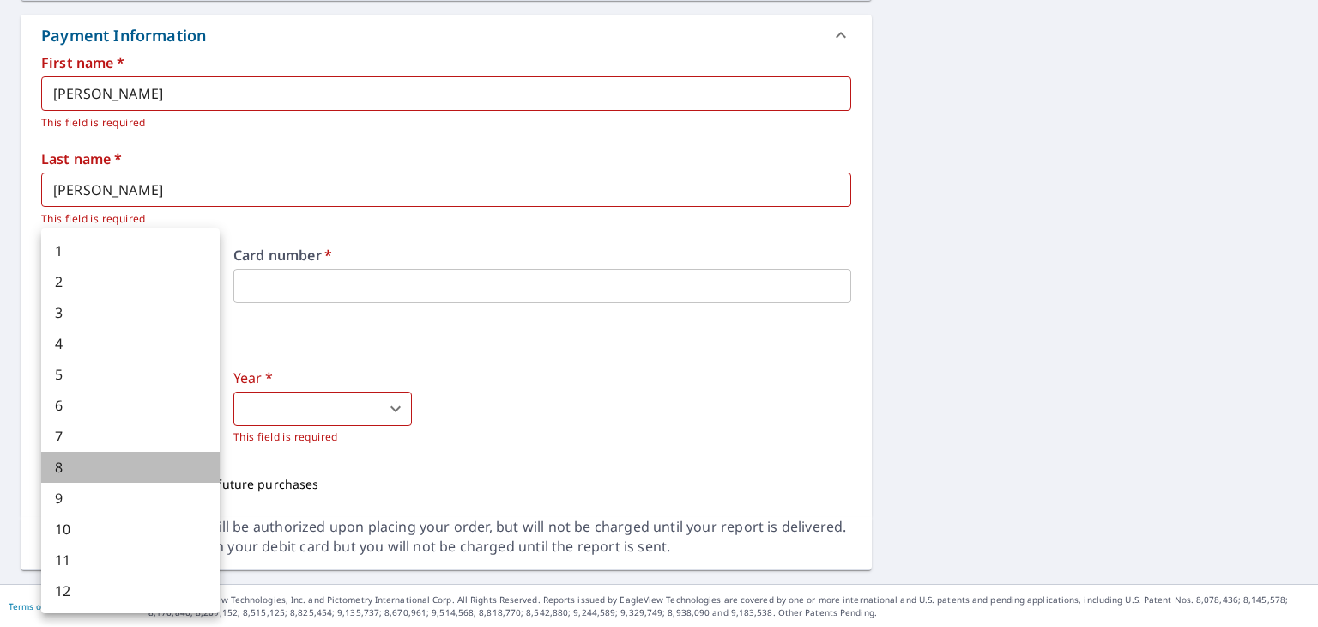
click at [142, 459] on li "8" at bounding box center [130, 466] width 179 height 31
type input "8"
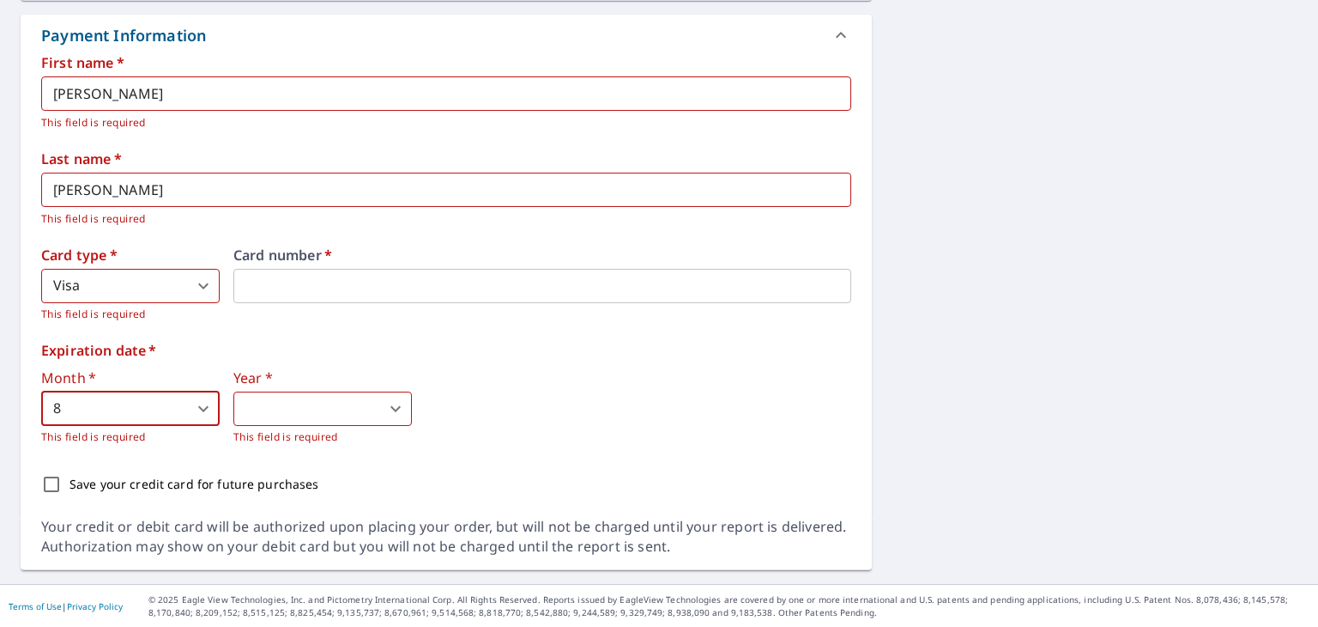
click at [282, 403] on body "MM MM Dashboard Order History Cancel Order MM Dashboard / Finalize Order Finali…" at bounding box center [659, 313] width 1318 height 627
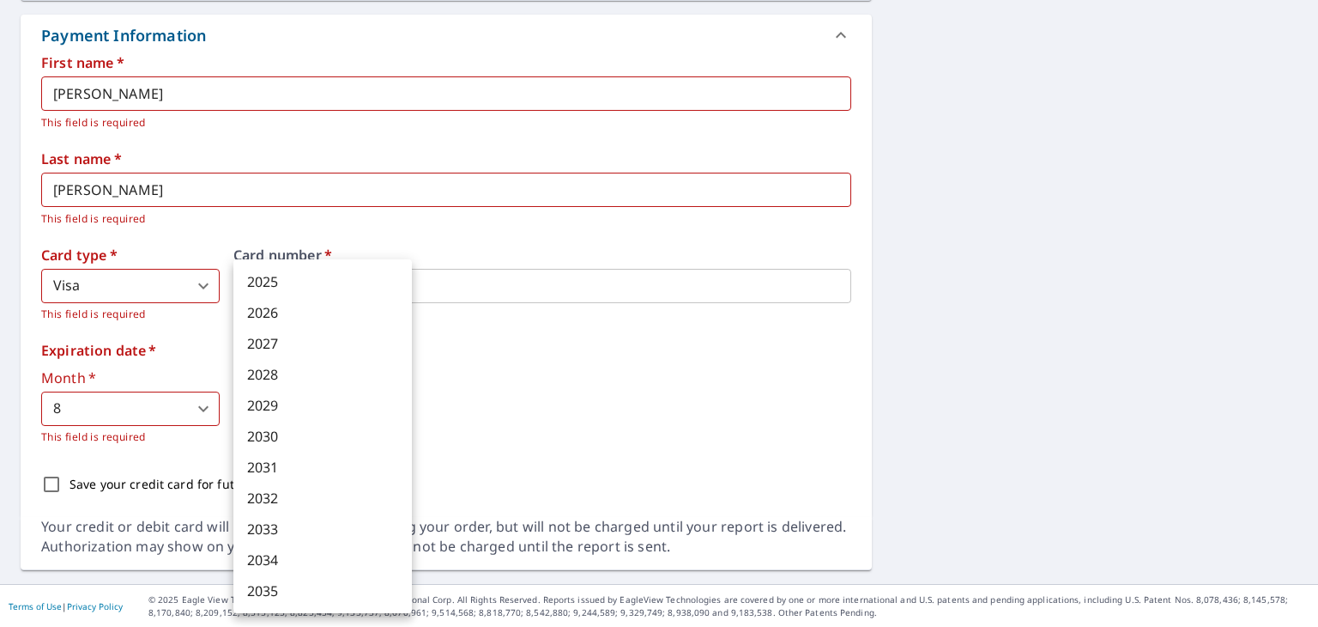
click at [285, 427] on li "2030" at bounding box center [322, 436] width 179 height 31
type input "2030"
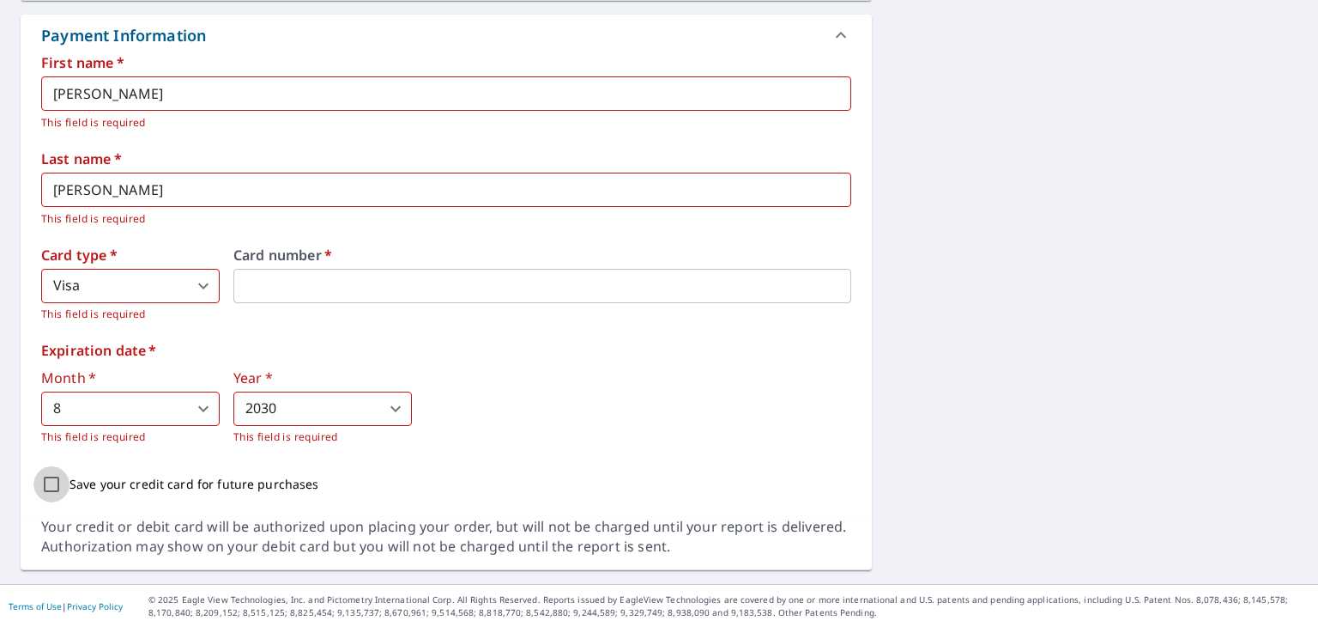
click at [54, 488] on input "Save your credit card for future purchases" at bounding box center [51, 484] width 36 height 36
checkbox input "true"
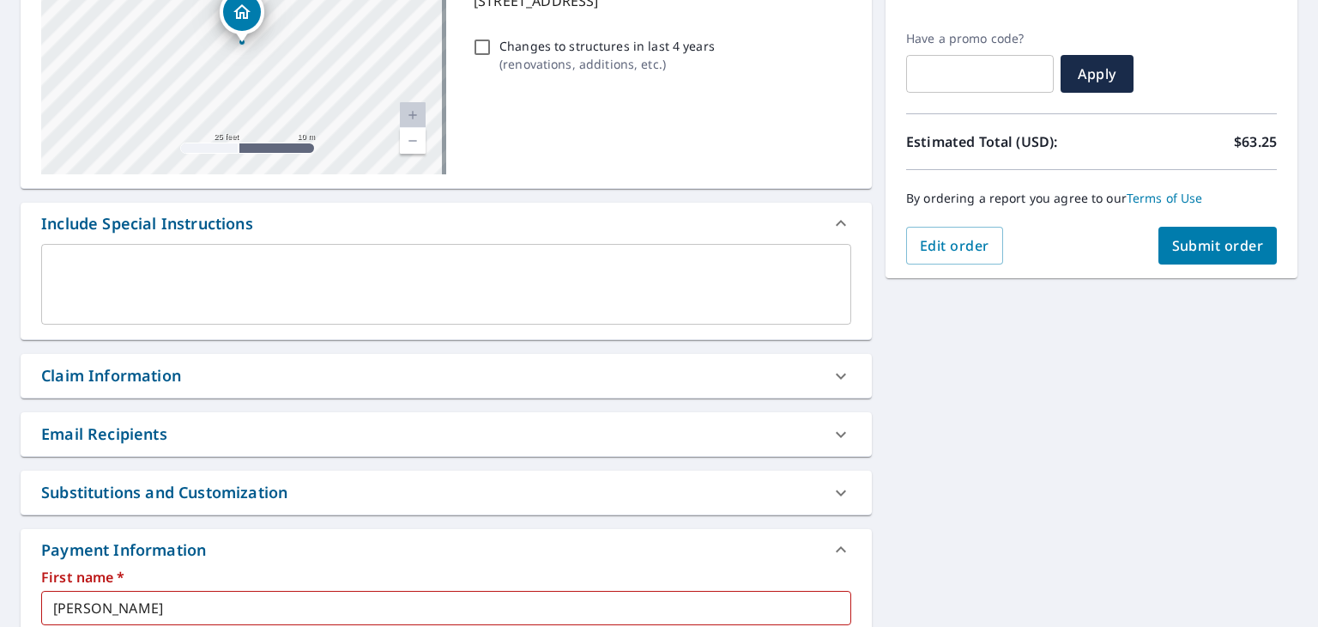
scroll to position [269, 0]
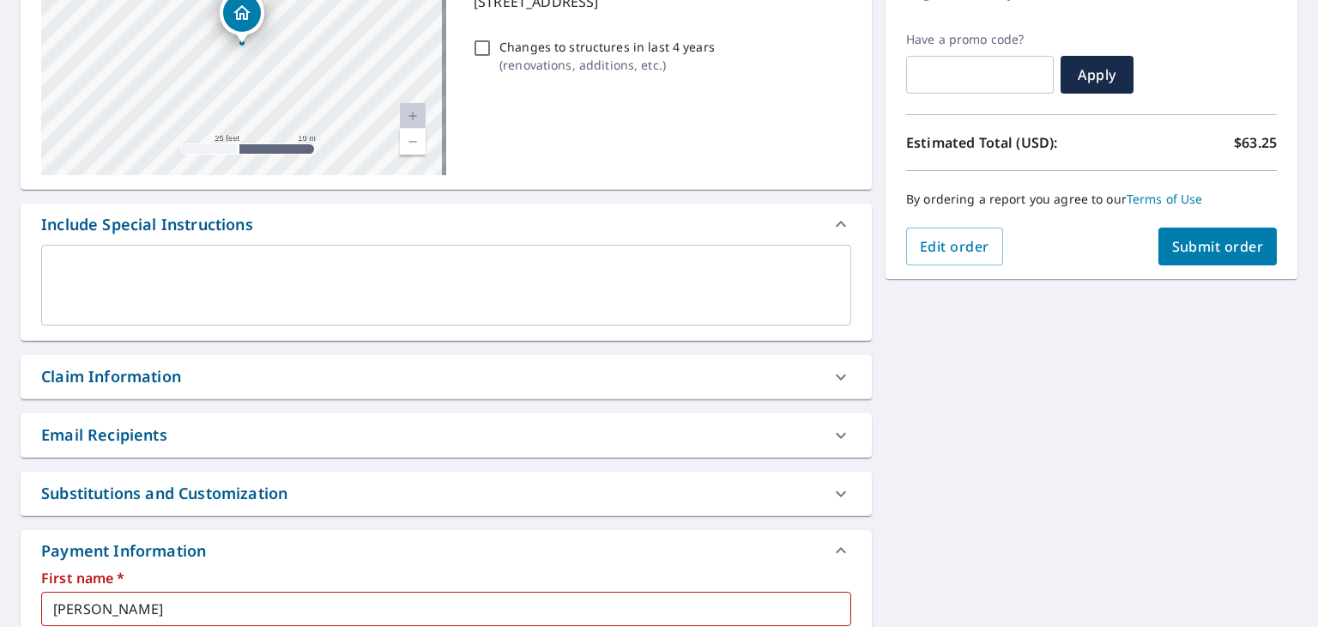
click at [744, 431] on div "Email Recipients" at bounding box center [430, 434] width 779 height 23
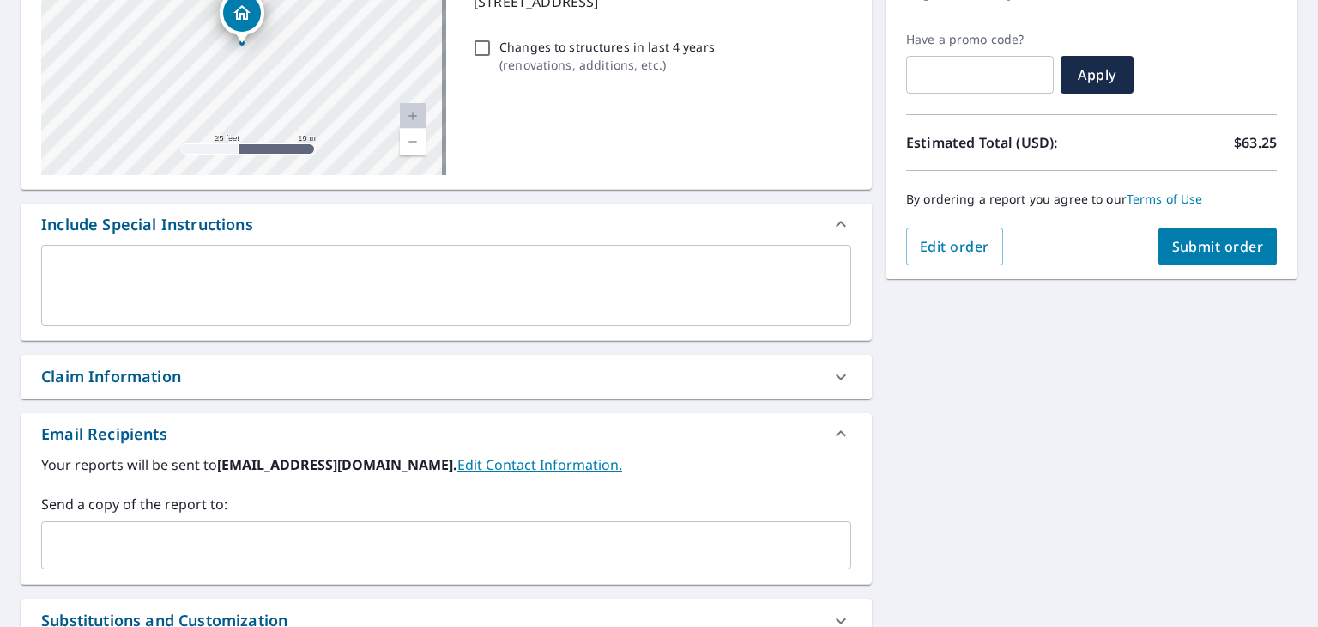
click at [756, 389] on div "Claim Information" at bounding box center [446, 376] width 851 height 44
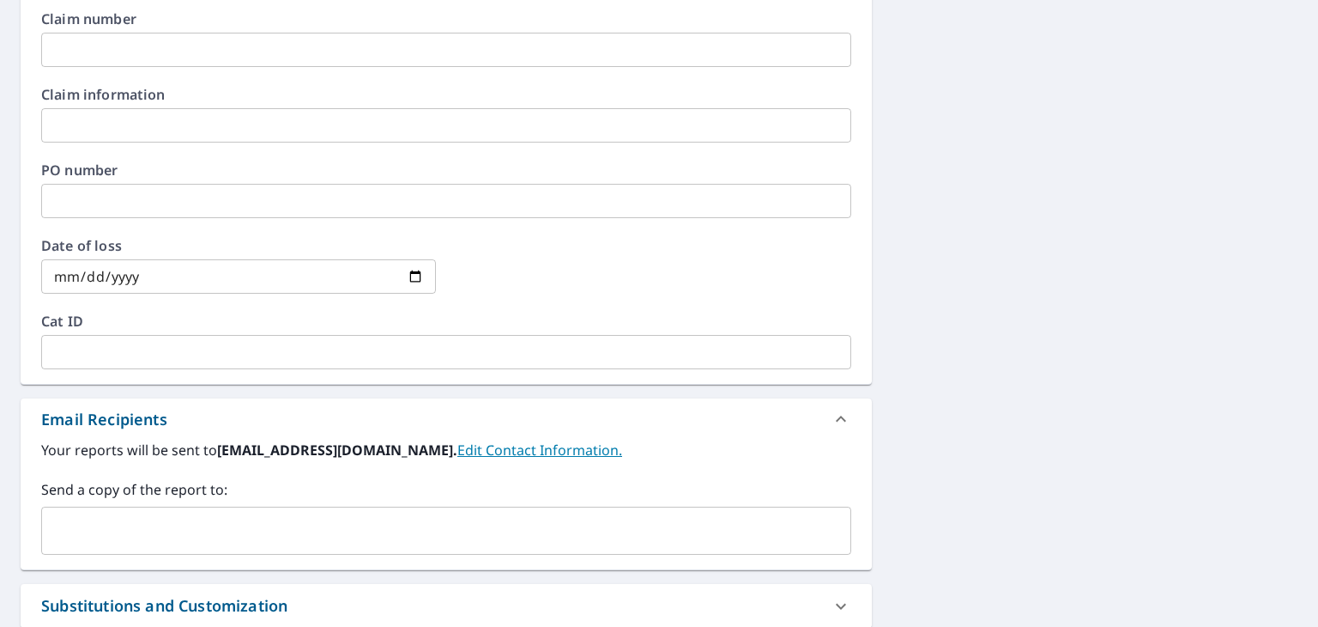
scroll to position [440, 0]
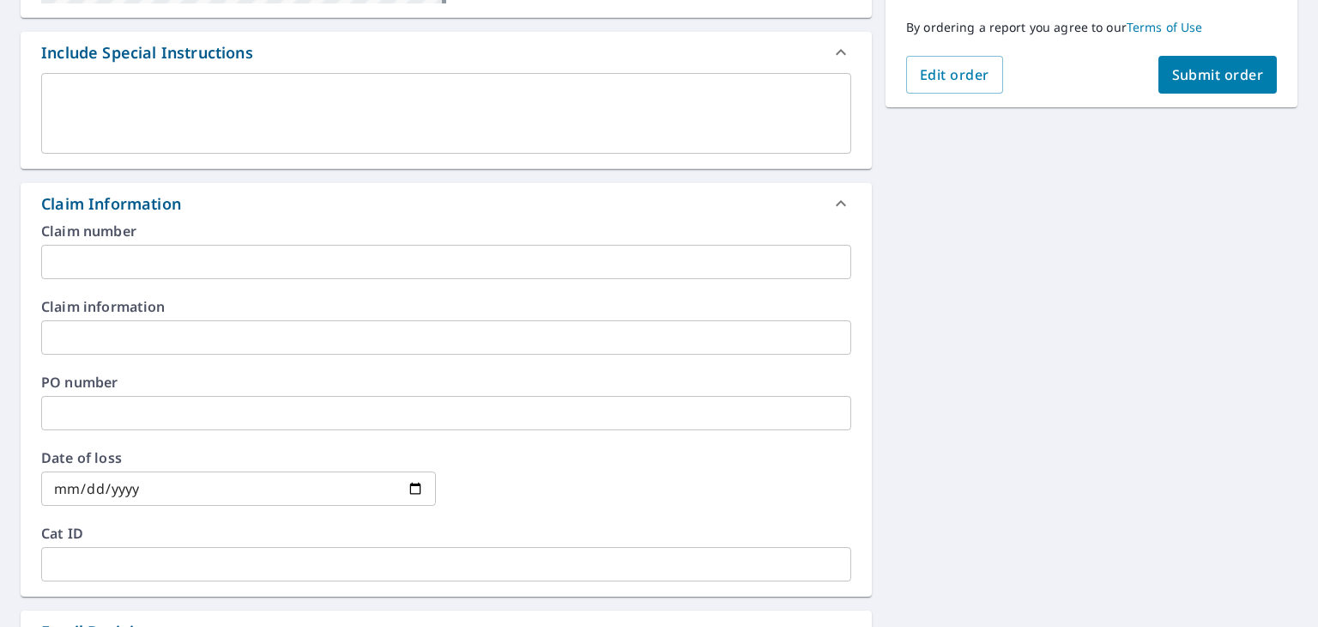
click at [1174, 82] on span "Submit order" at bounding box center [1218, 74] width 92 height 19
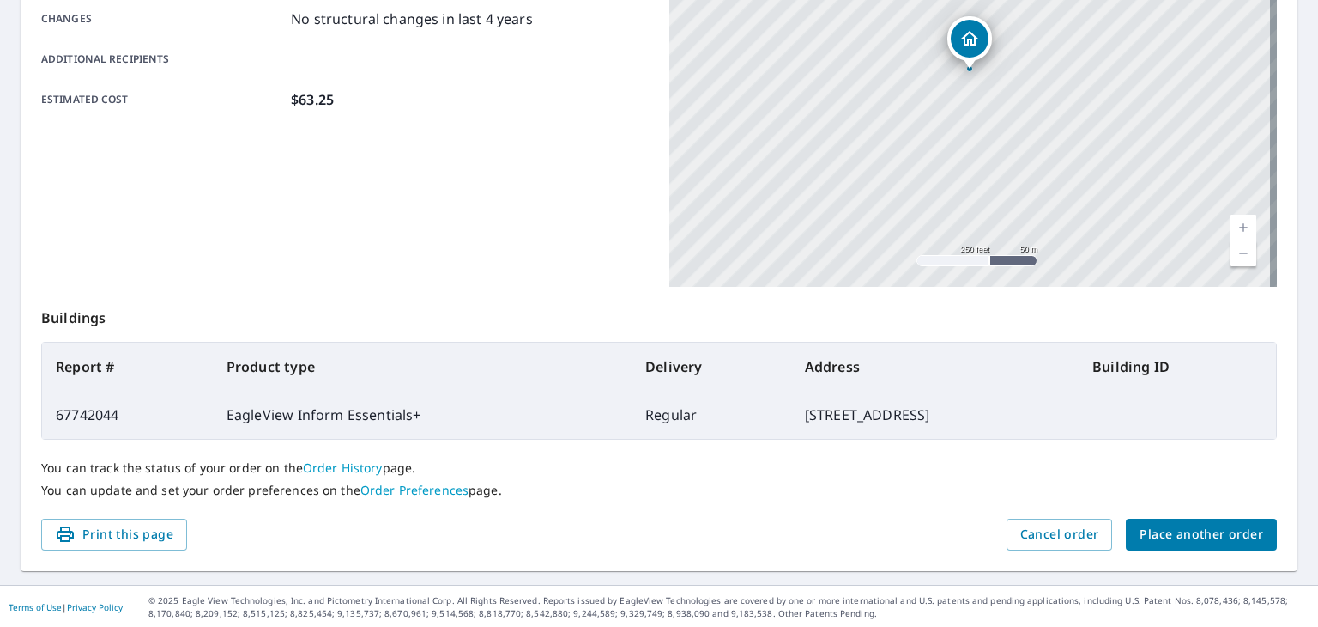
scroll to position [383, 0]
click at [121, 540] on span "Print this page" at bounding box center [114, 533] width 118 height 21
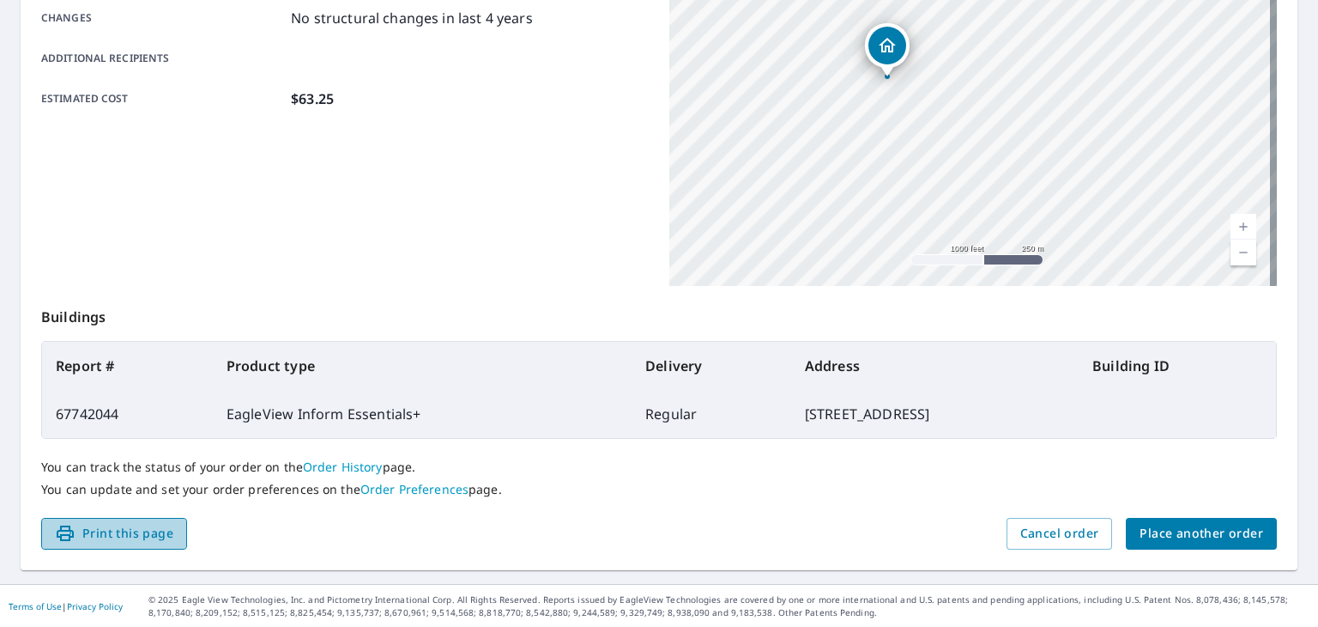
click at [155, 533] on span "Print this page" at bounding box center [114, 533] width 118 height 21
